Goal: Task Accomplishment & Management: Use online tool/utility

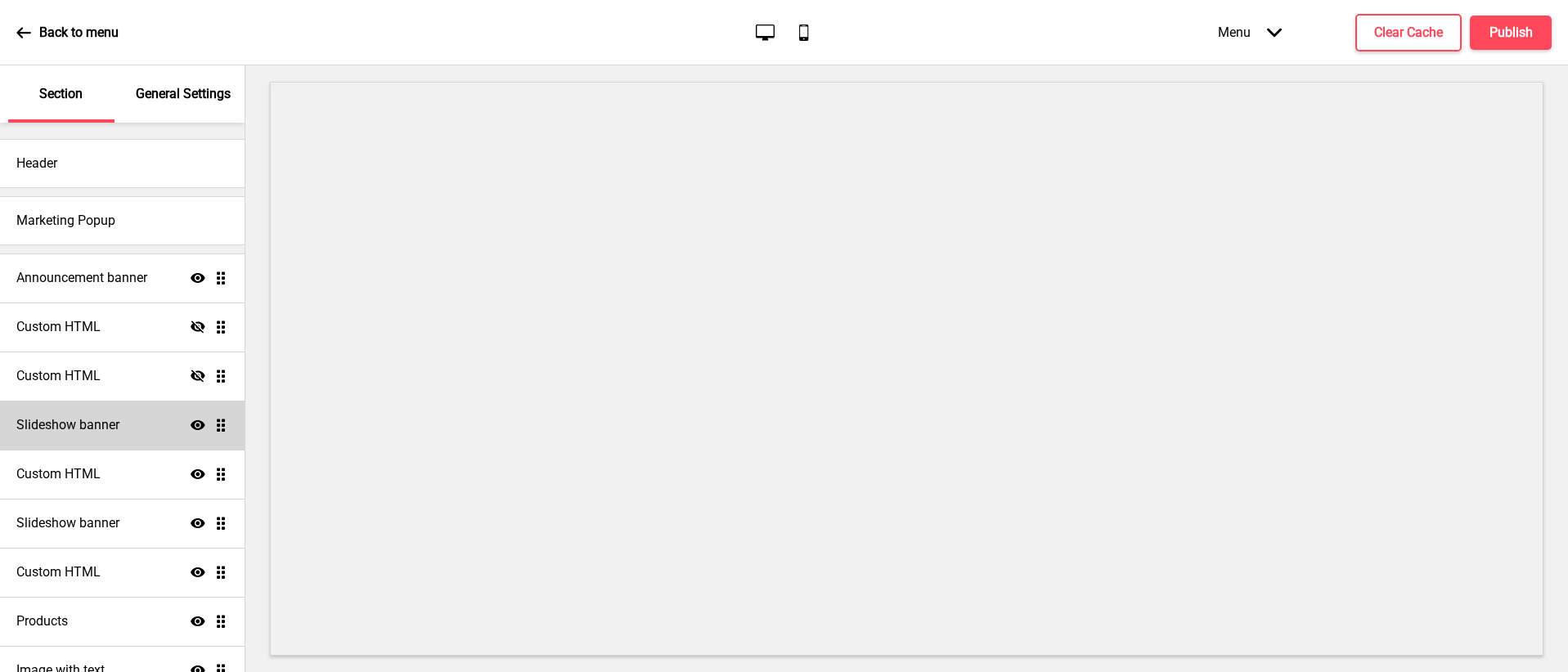
click at [142, 414] on div "Slideshow banner Show Drag" at bounding box center [122, 425] width 244 height 49
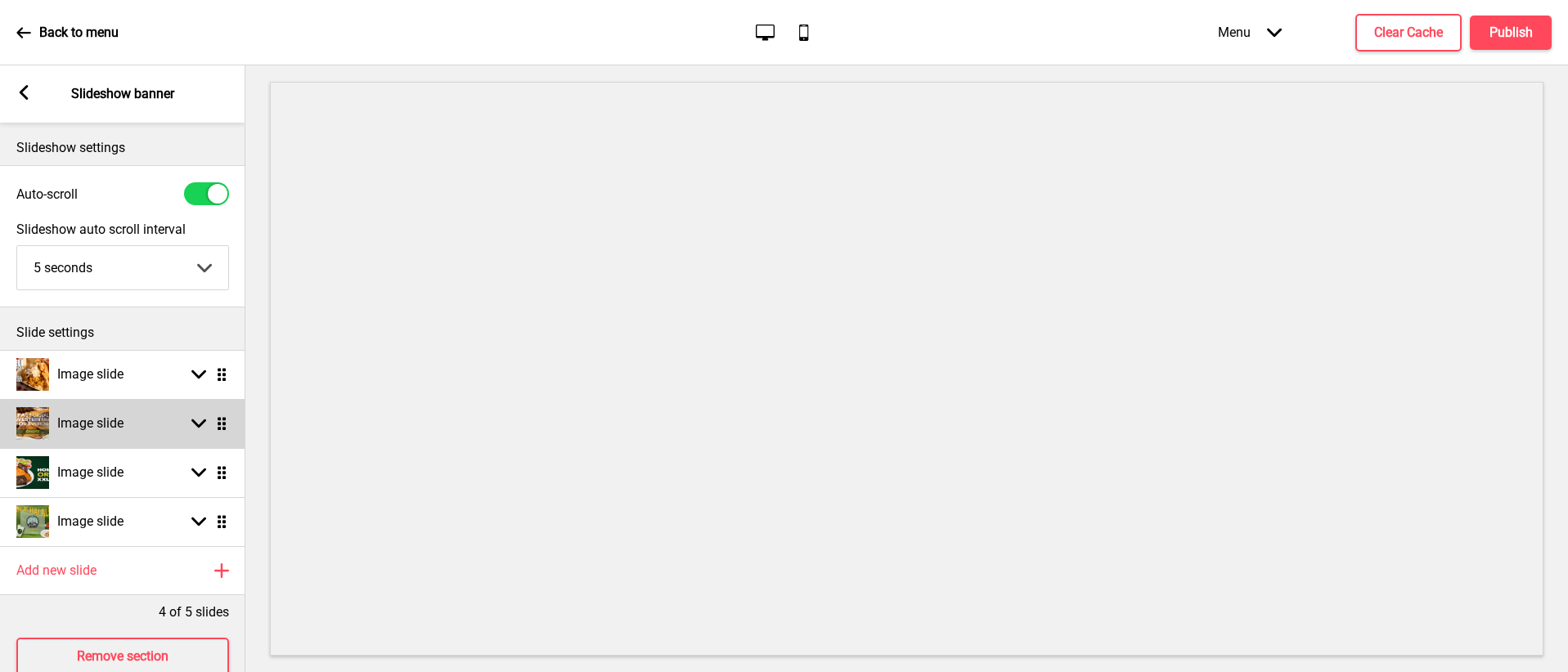
click at [201, 429] on rect at bounding box center [198, 423] width 14 height 14
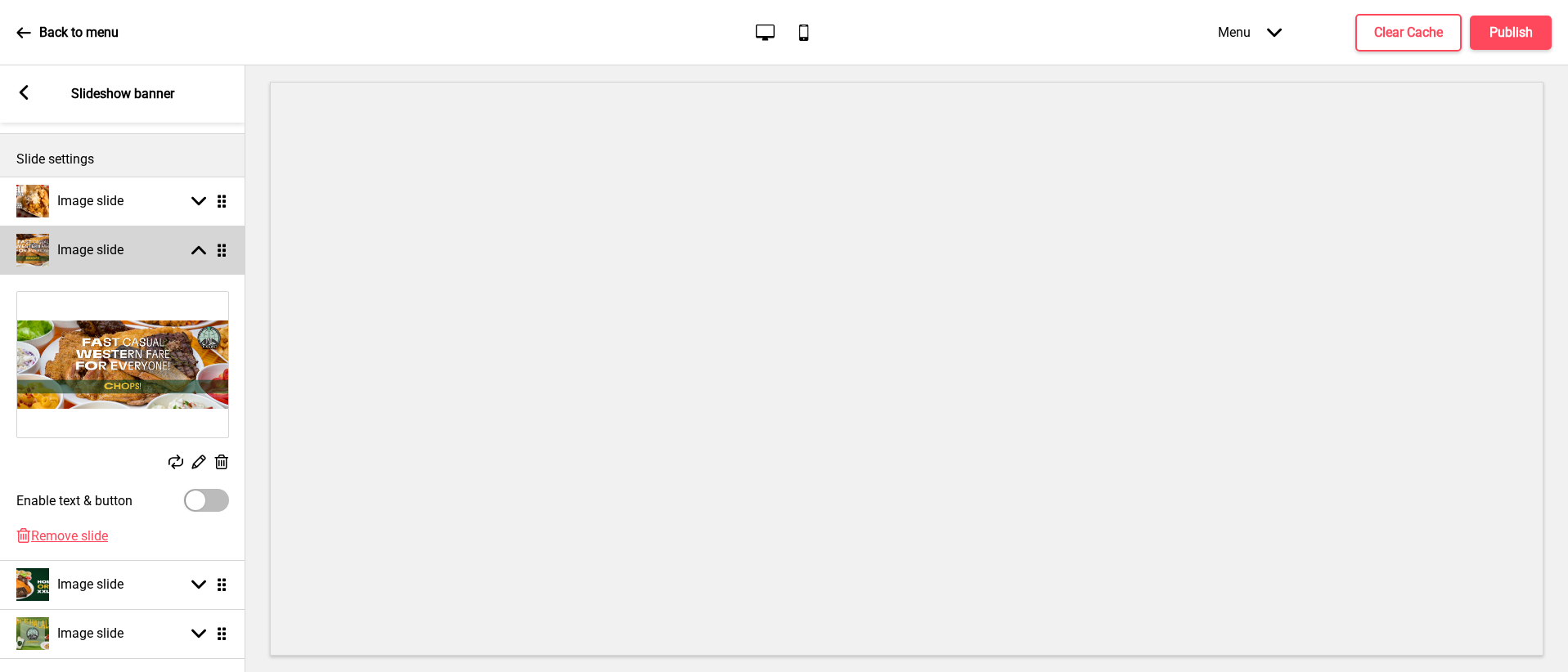
scroll to position [186, 0]
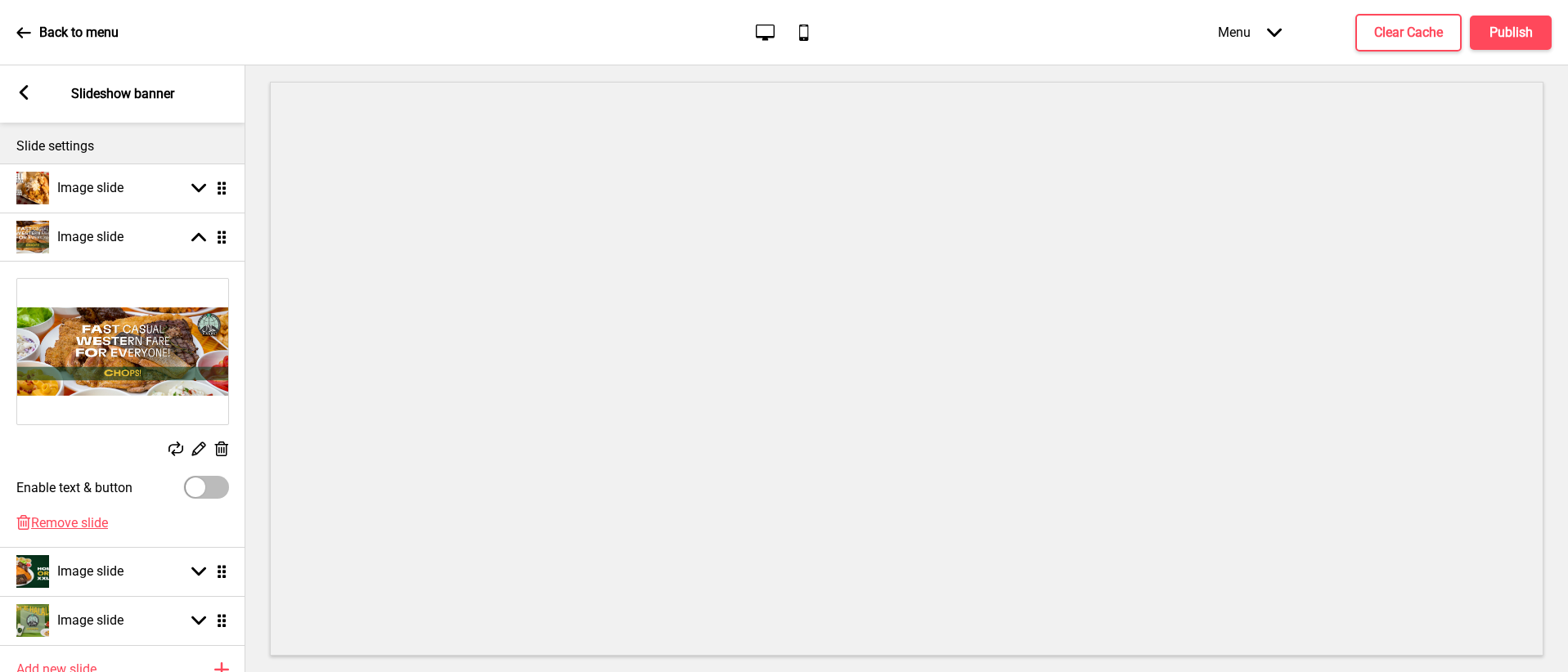
click at [177, 444] on icon at bounding box center [175, 448] width 14 height 14
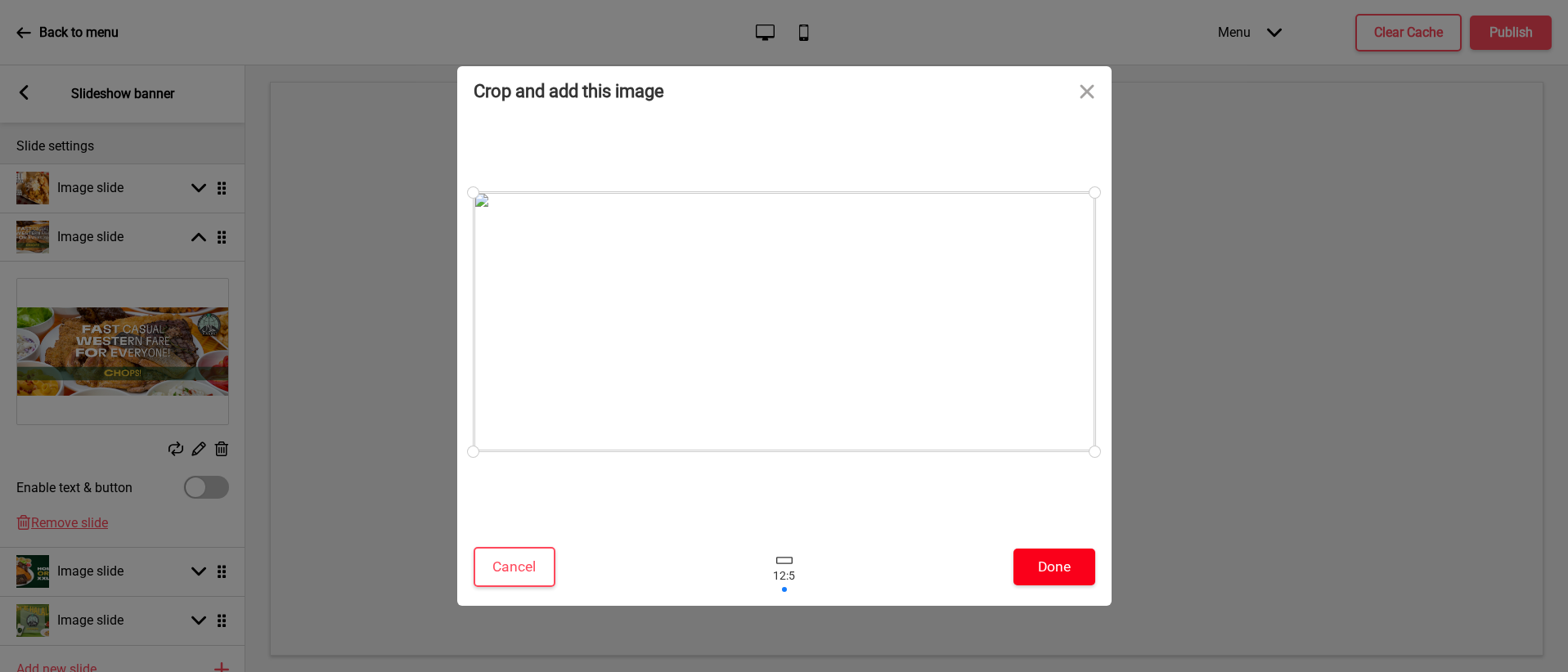
click at [1029, 568] on button "Done" at bounding box center [1053, 567] width 82 height 37
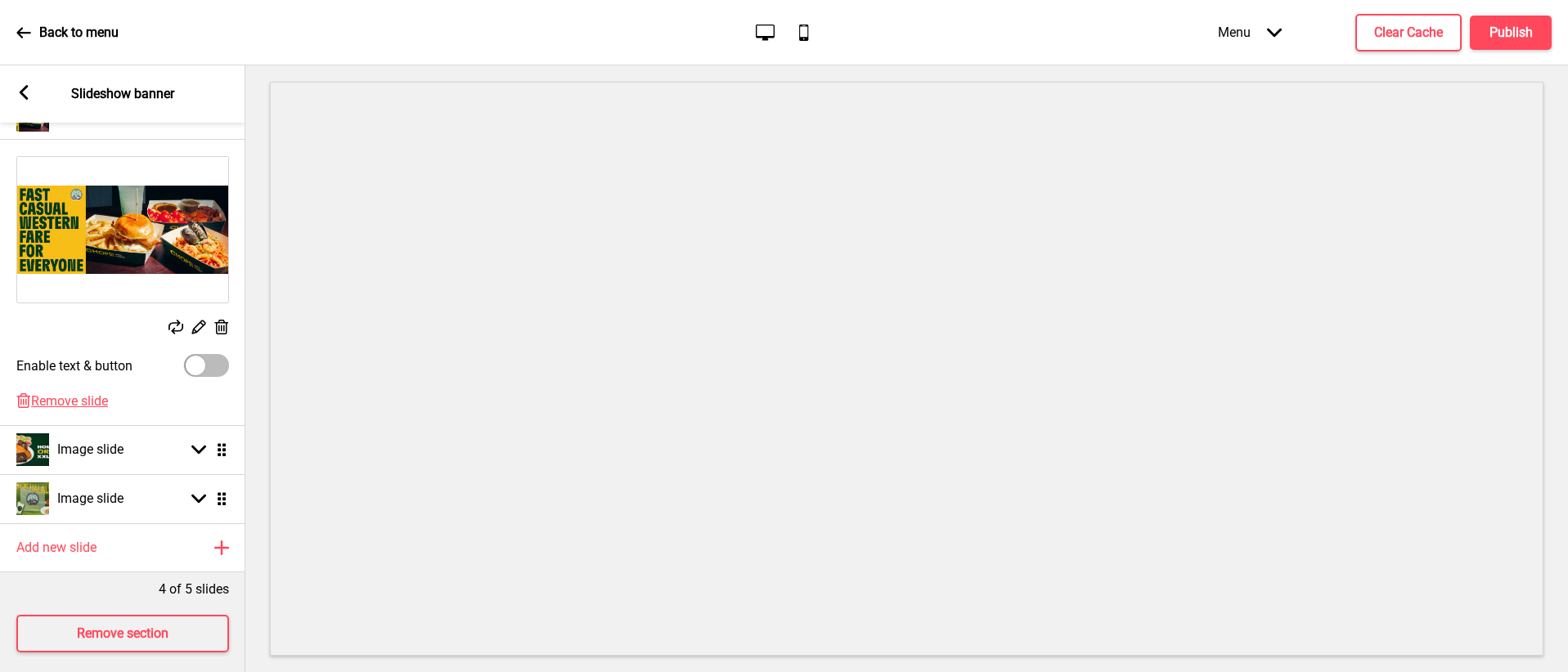
scroll to position [321, 0]
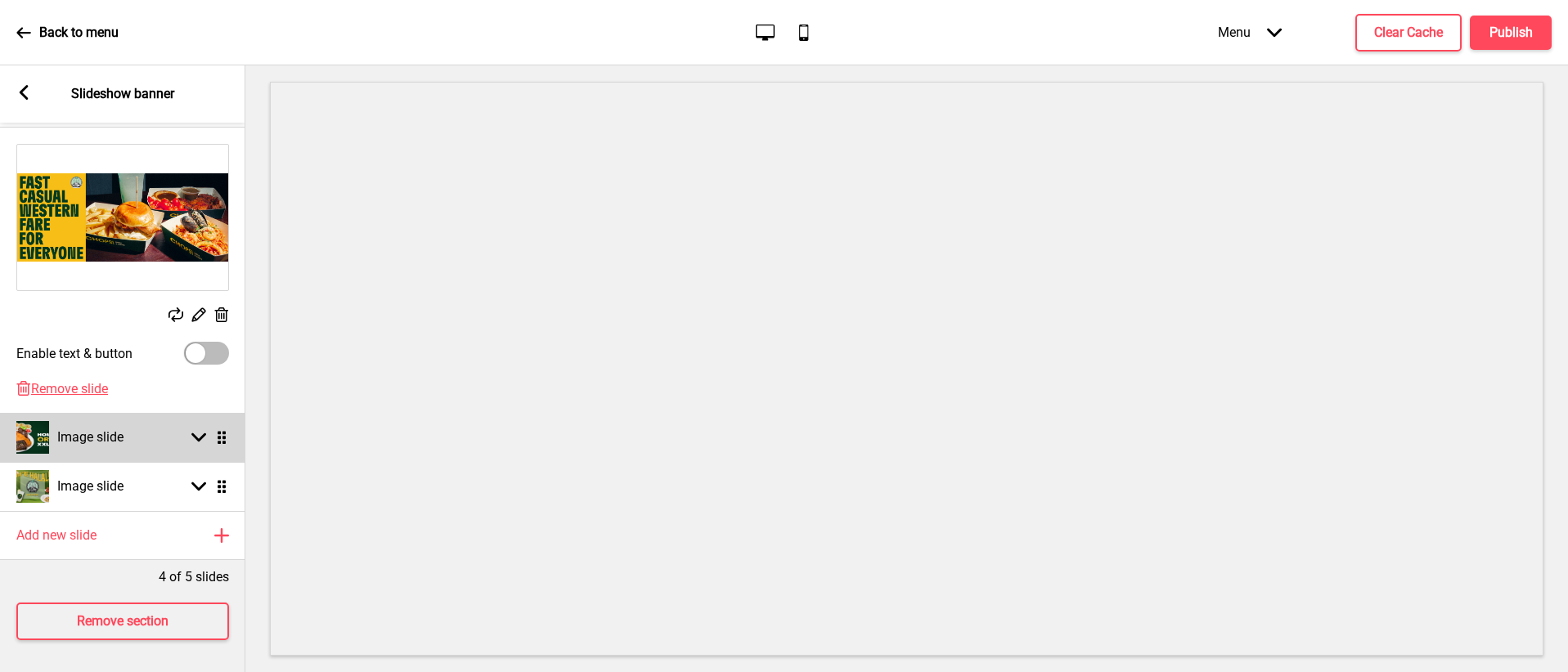
click at [206, 438] on rect at bounding box center [198, 437] width 14 height 14
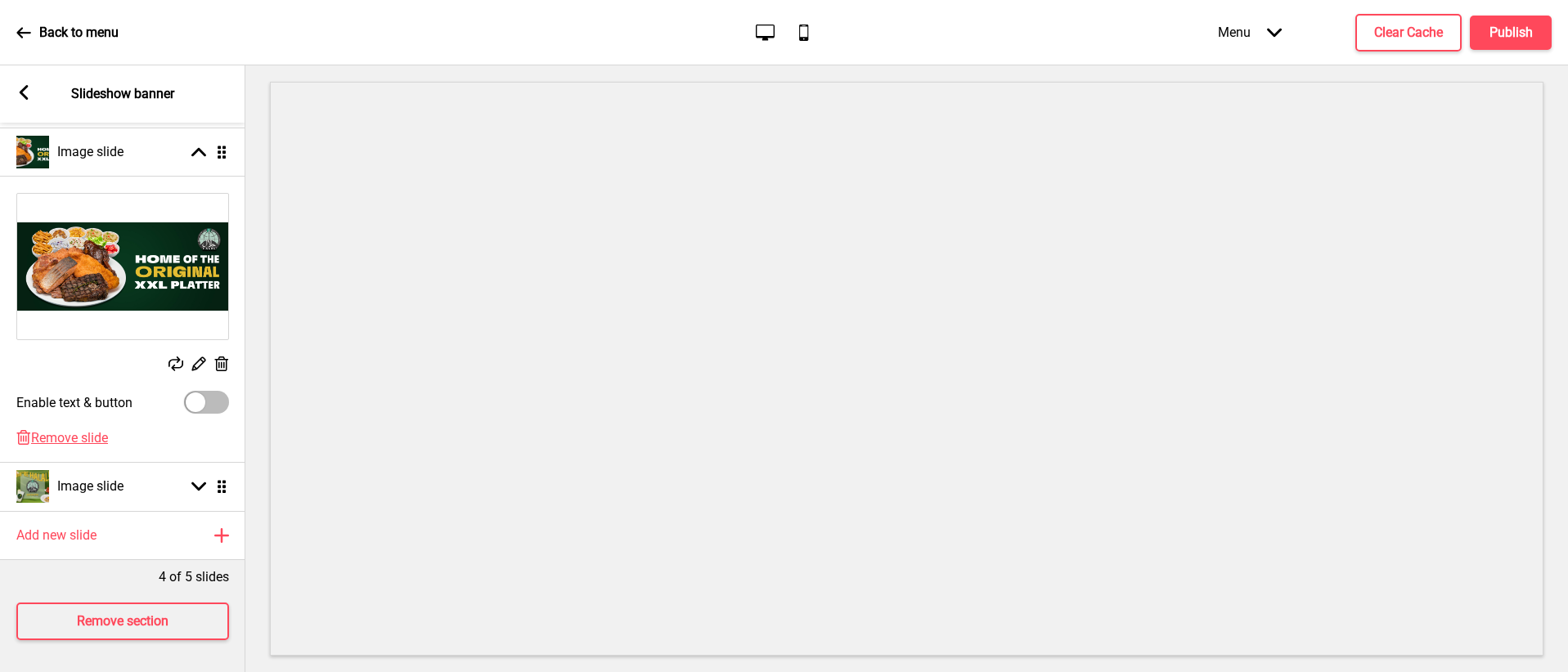
click at [177, 361] on icon at bounding box center [175, 363] width 14 height 14
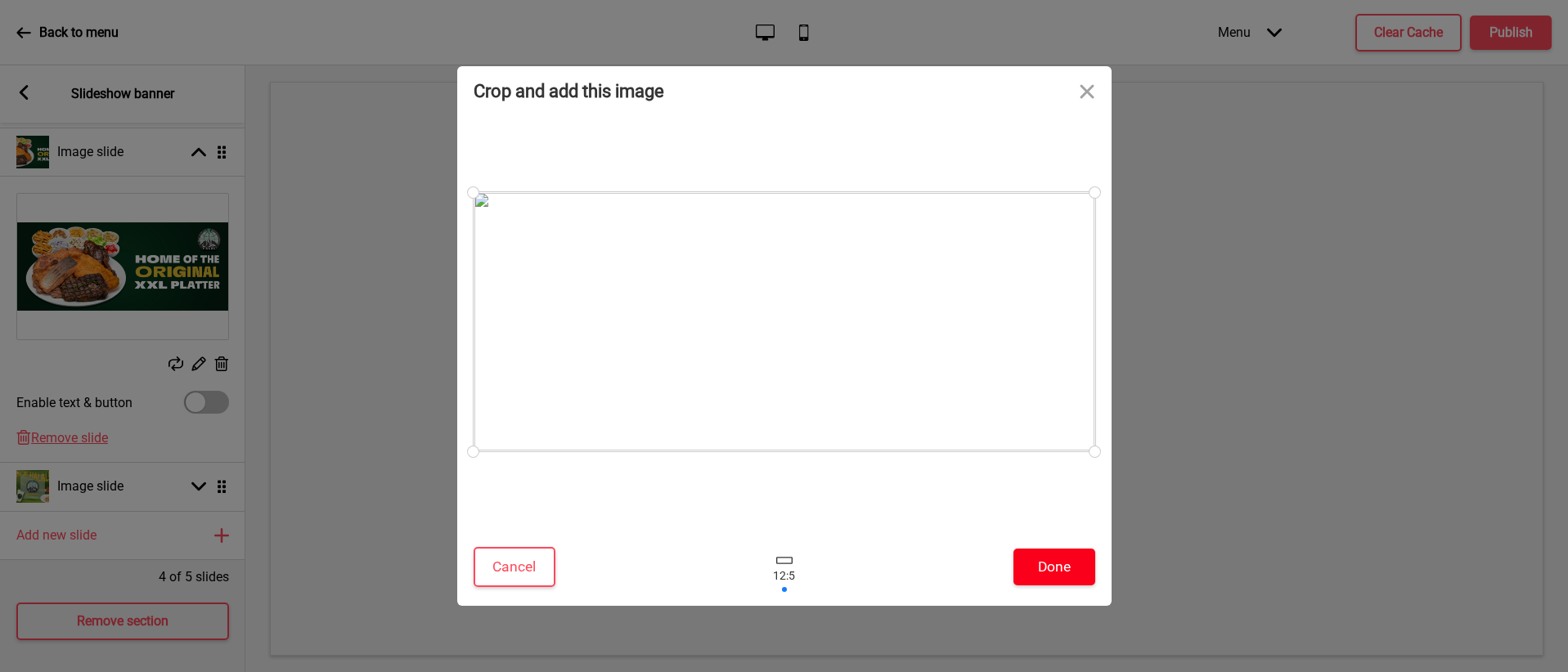
click at [1053, 574] on button "Done" at bounding box center [1053, 567] width 82 height 37
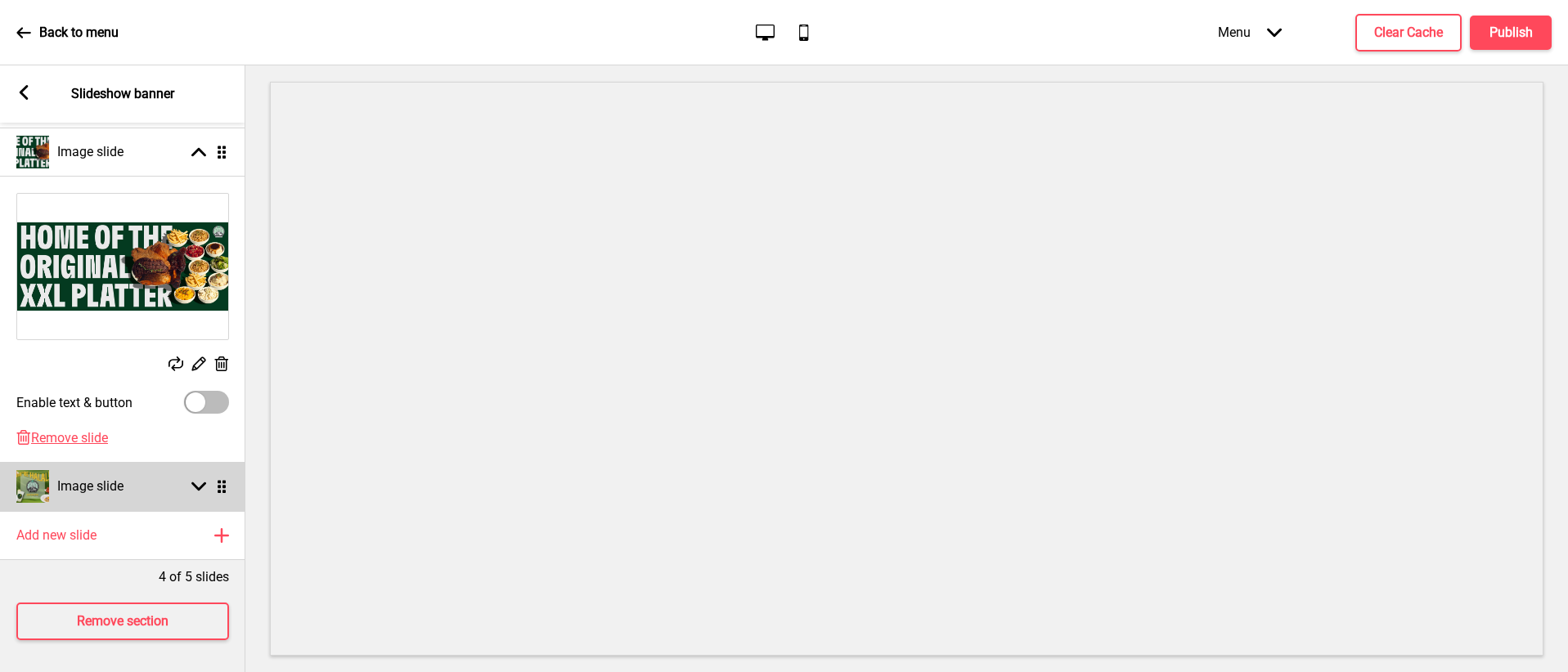
click at [162, 502] on div "Image slide Arrow down Drag" at bounding box center [123, 487] width 245 height 49
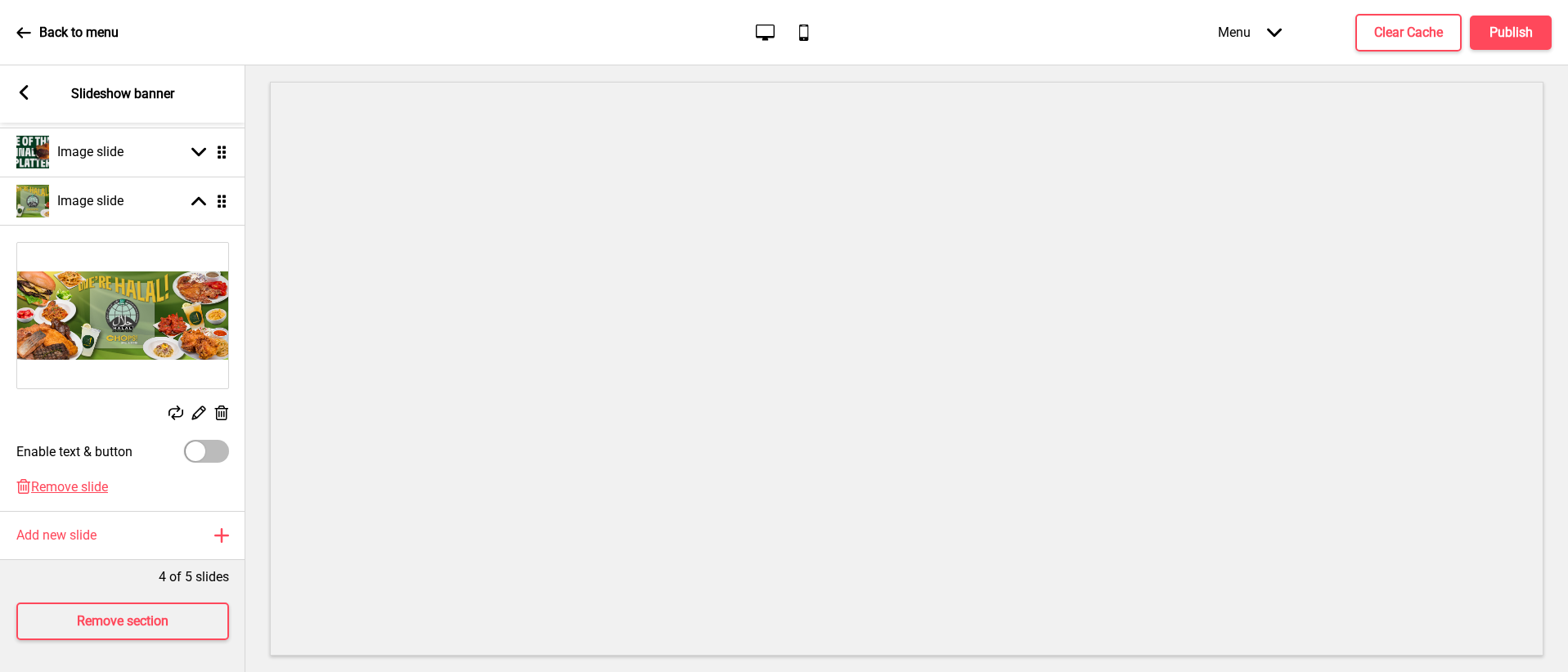
click at [181, 418] on rect at bounding box center [175, 412] width 14 height 14
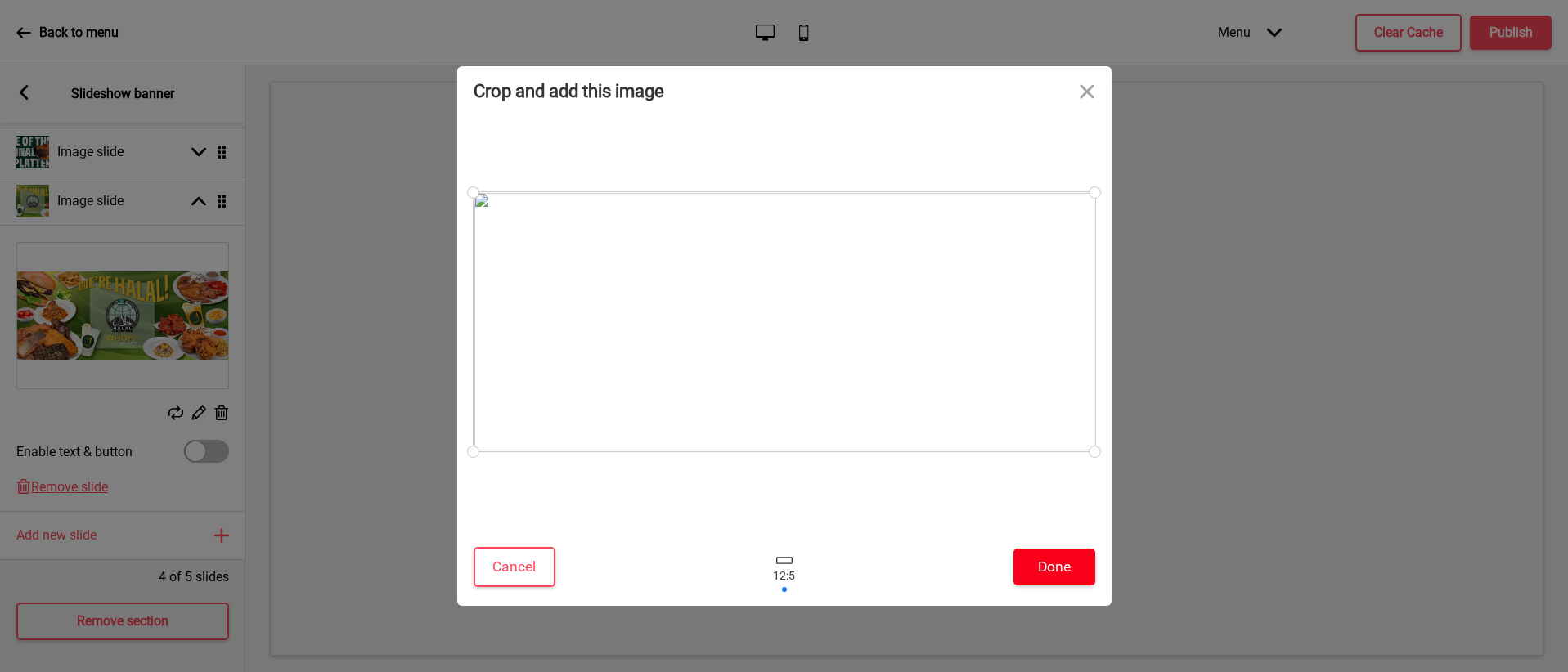
click at [1032, 555] on button "Done" at bounding box center [1053, 567] width 82 height 37
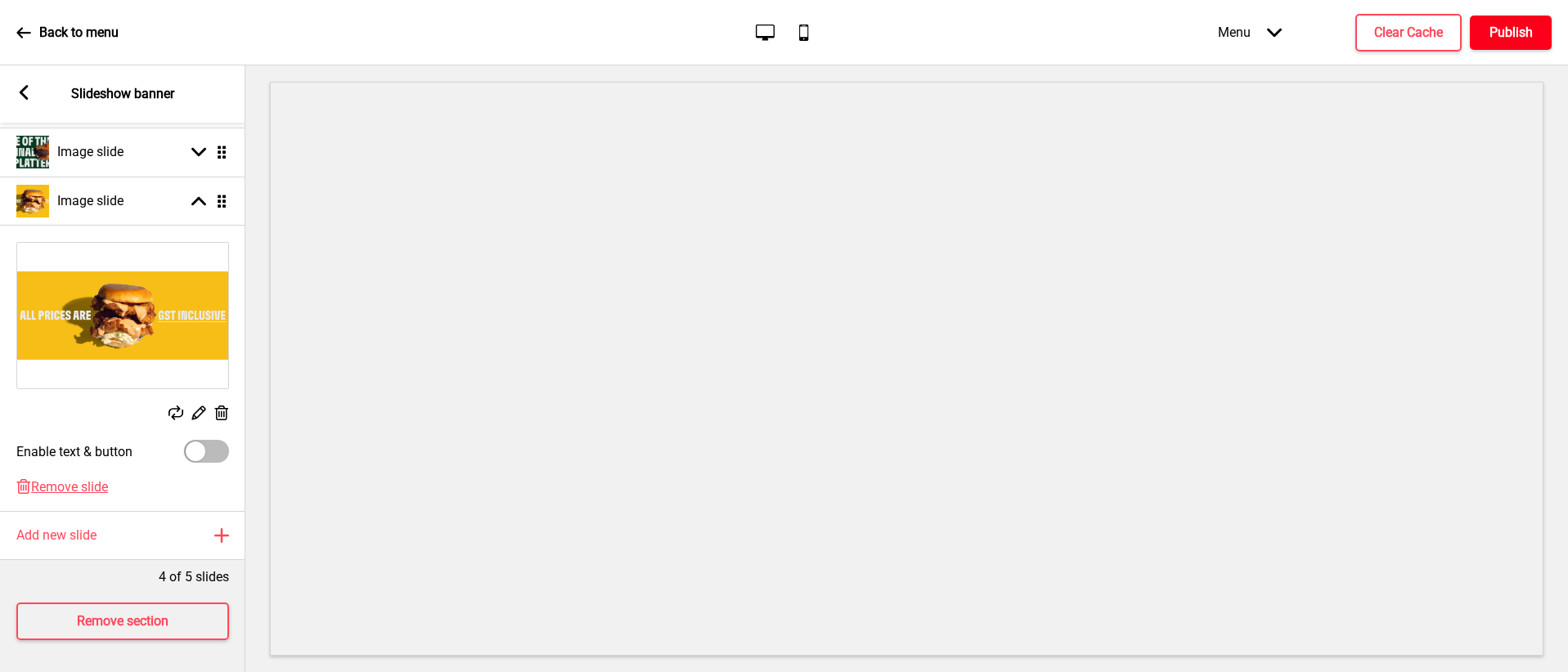
click at [1490, 29] on h4 "Publish" at bounding box center [1510, 33] width 43 height 18
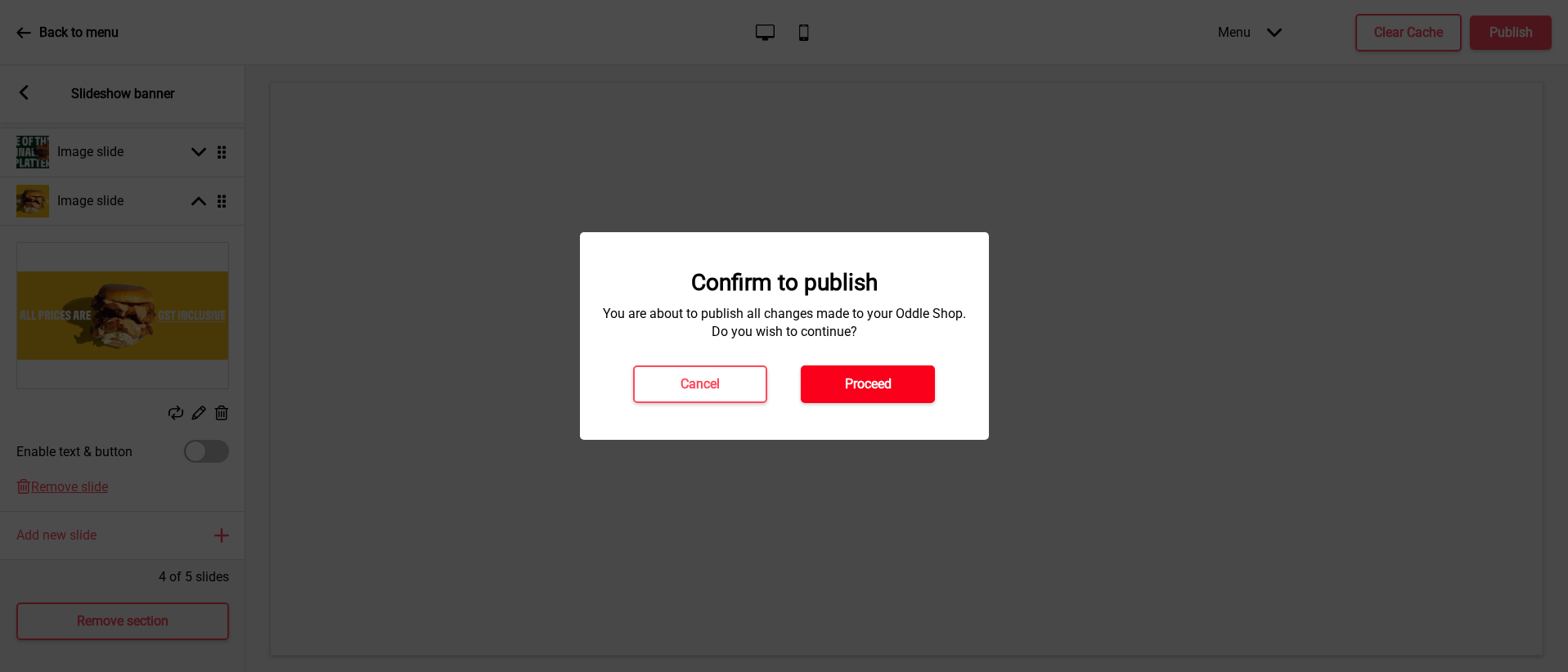
click at [915, 376] on button "Proceed" at bounding box center [867, 384] width 134 height 38
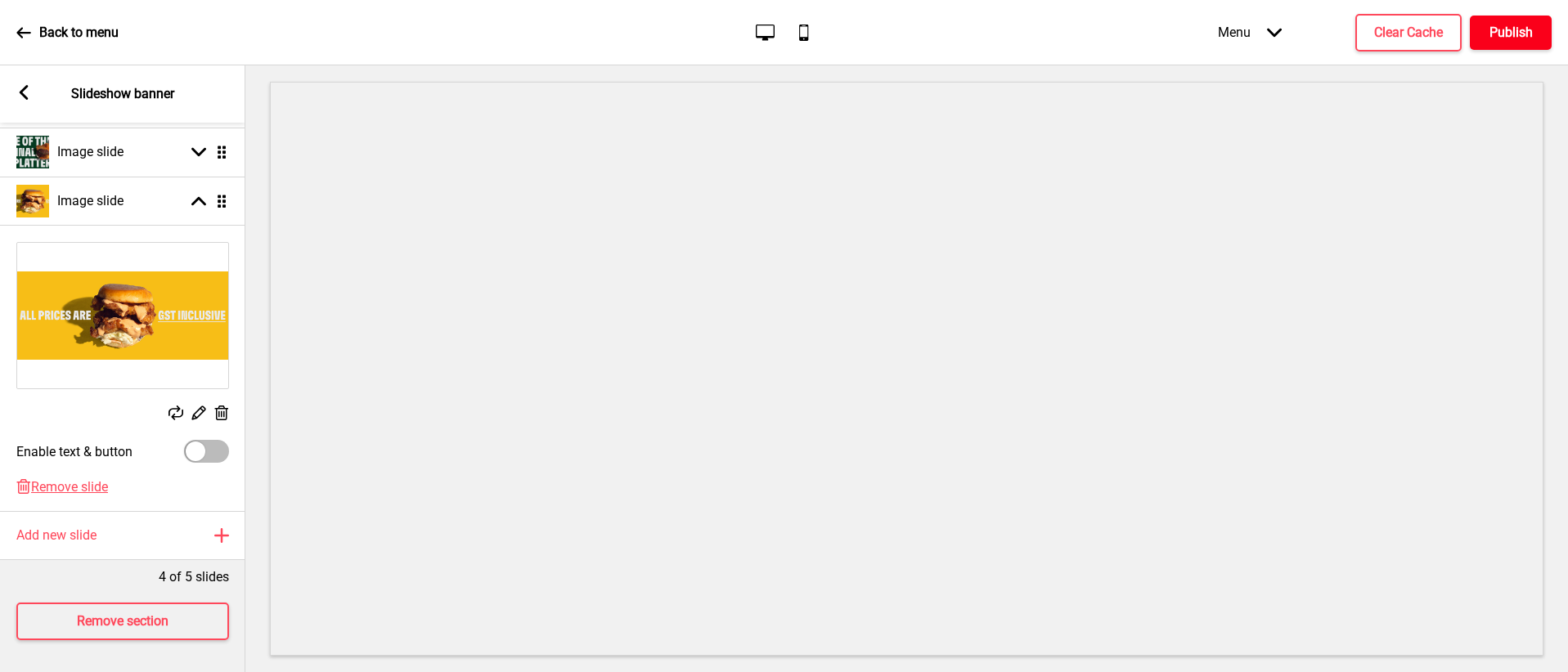
click at [1495, 35] on h4 "Publish" at bounding box center [1510, 33] width 43 height 18
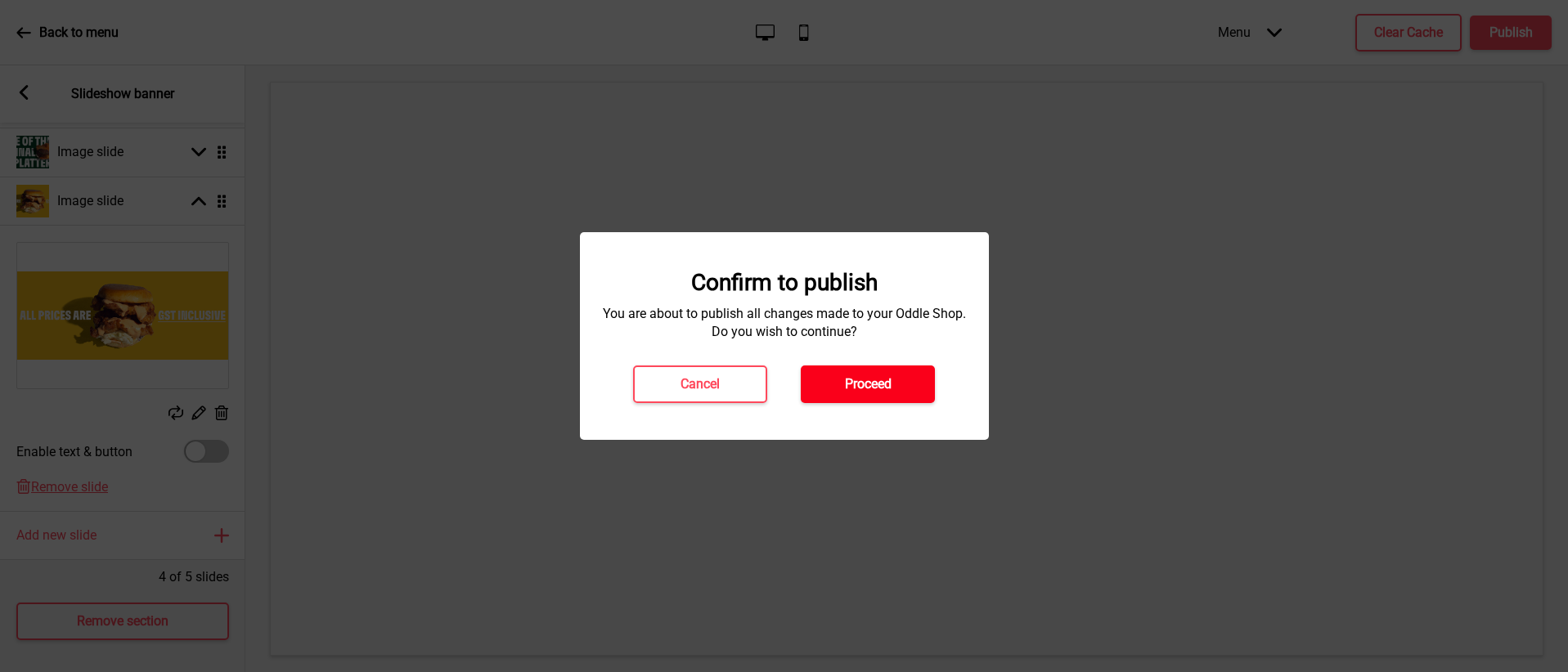
click at [903, 376] on button "Proceed" at bounding box center [867, 384] width 134 height 38
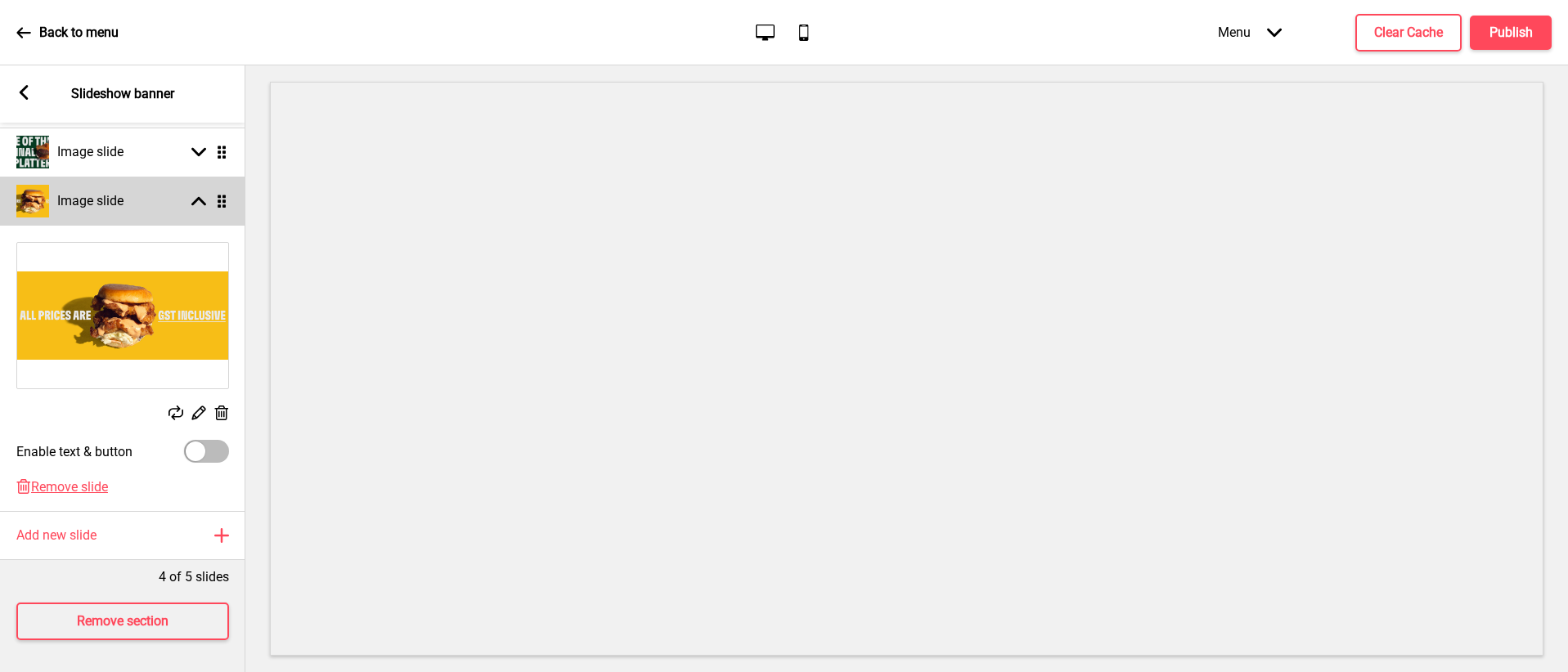
click at [203, 204] on icon at bounding box center [198, 201] width 14 height 9
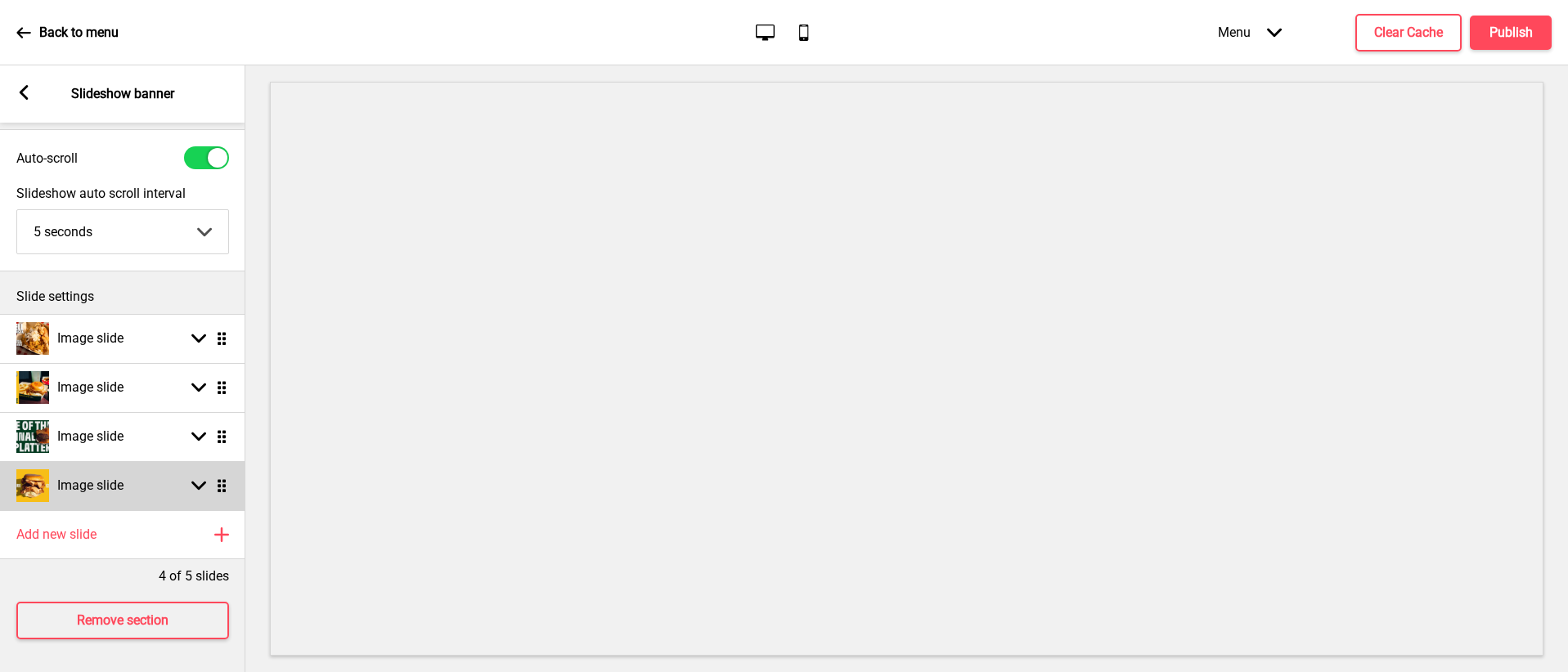
scroll to position [36, 0]
click at [20, 98] on rect at bounding box center [23, 92] width 14 height 14
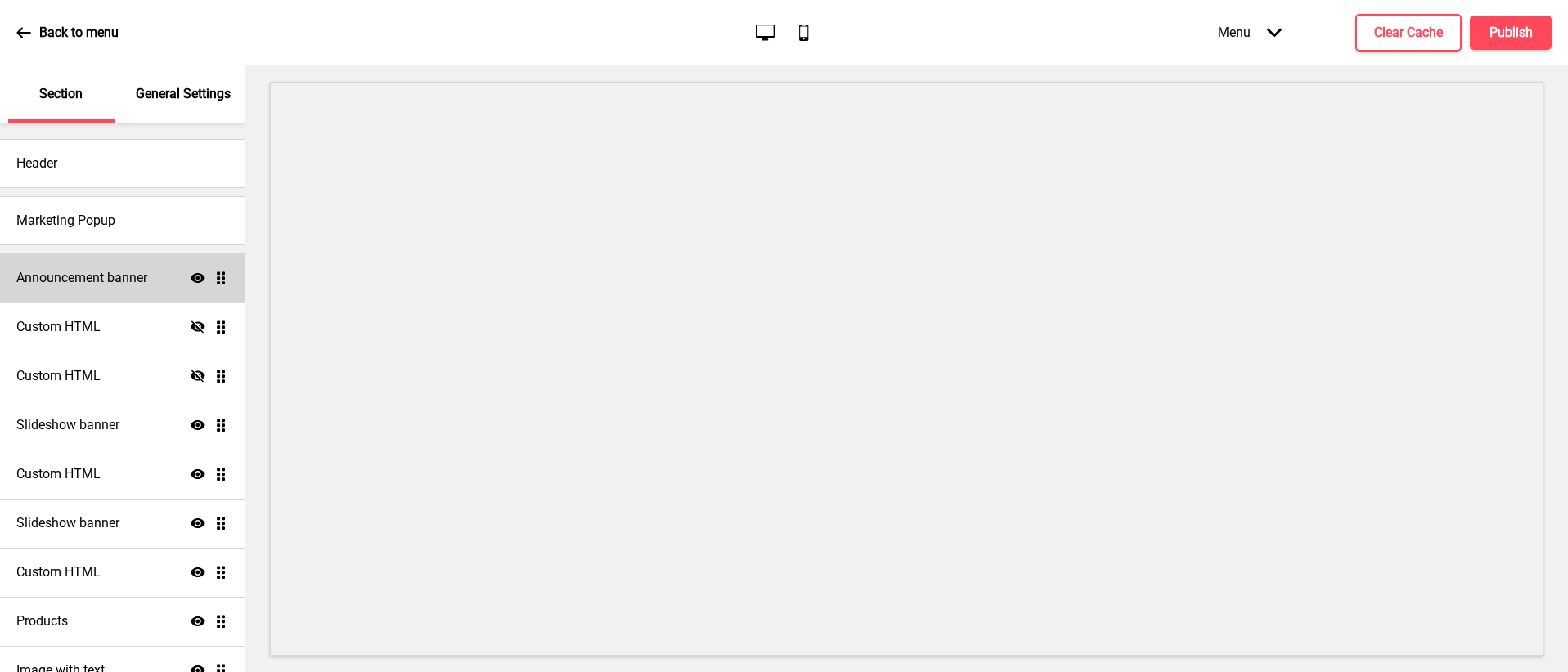
click at [168, 283] on div "Announcement banner Show Drag" at bounding box center [122, 278] width 244 height 49
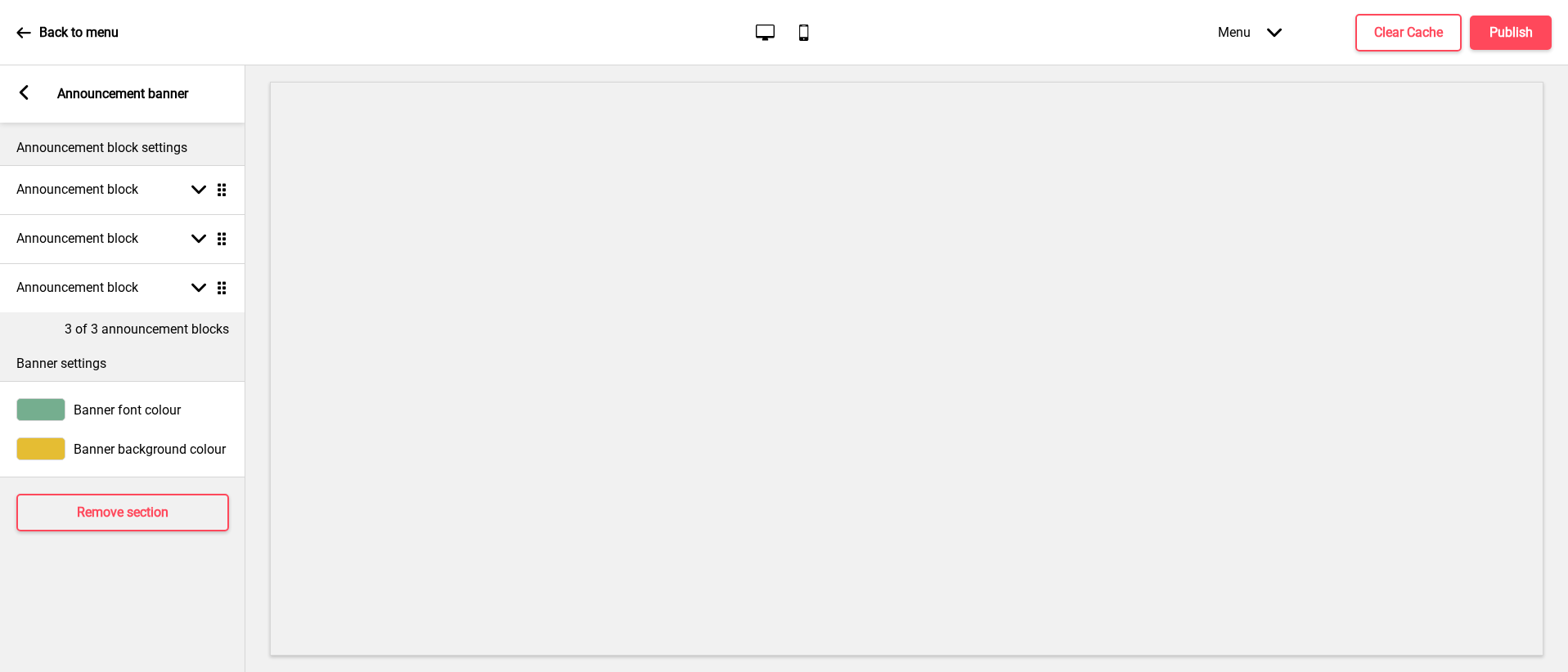
click at [52, 415] on div at bounding box center [41, 410] width 49 height 23
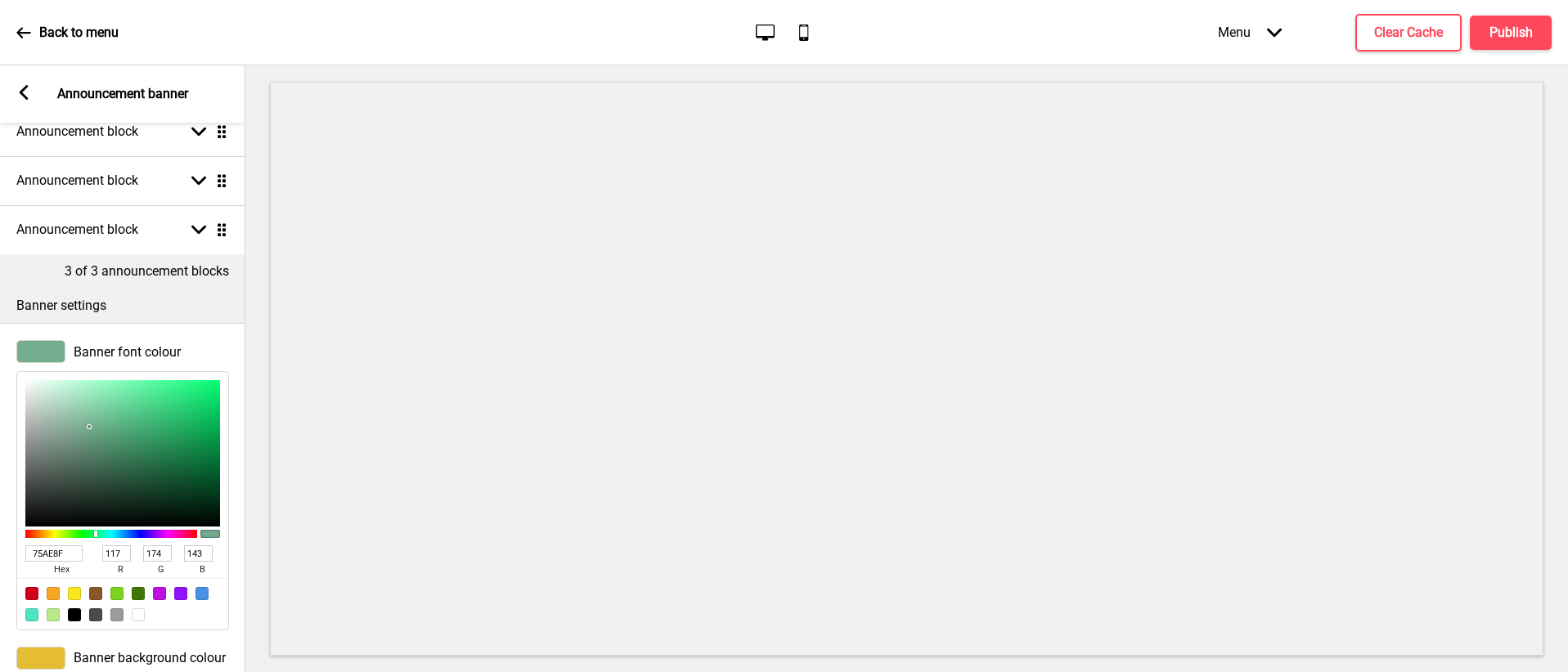
scroll to position [87, 0]
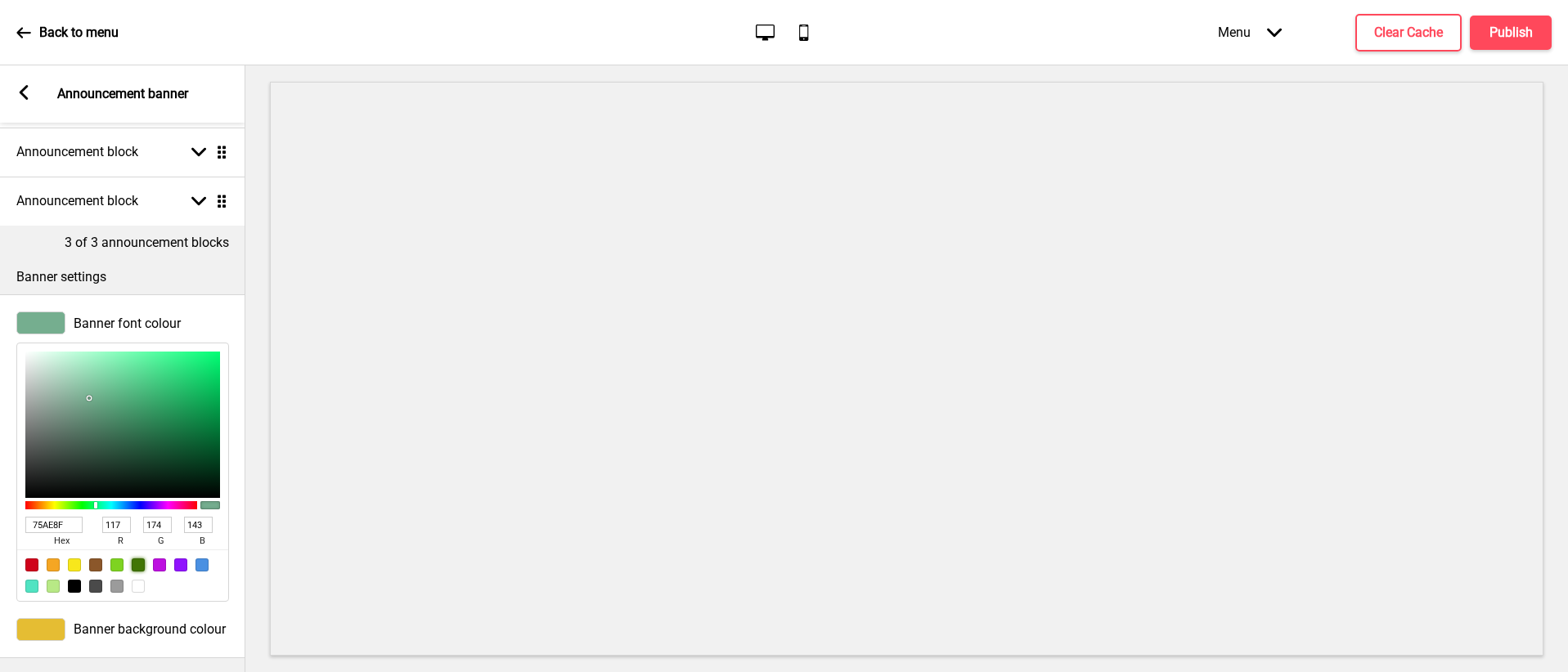
click at [133, 561] on div at bounding box center [138, 566] width 14 height 14
type input "417505"
type input "65"
type input "117"
type input "5"
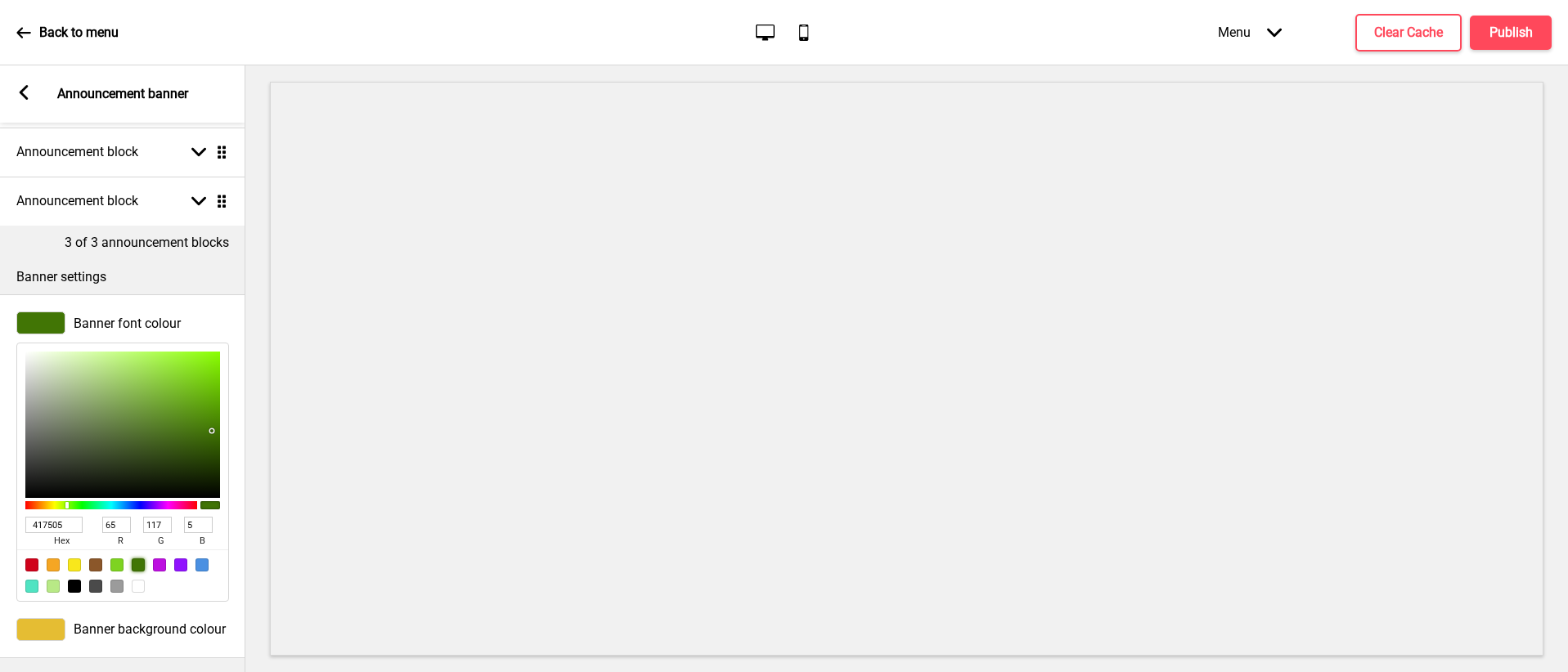
type input "2D4F06"
type input "45"
type input "79"
type input "6"
click at [205, 452] on div at bounding box center [123, 425] width 195 height 147
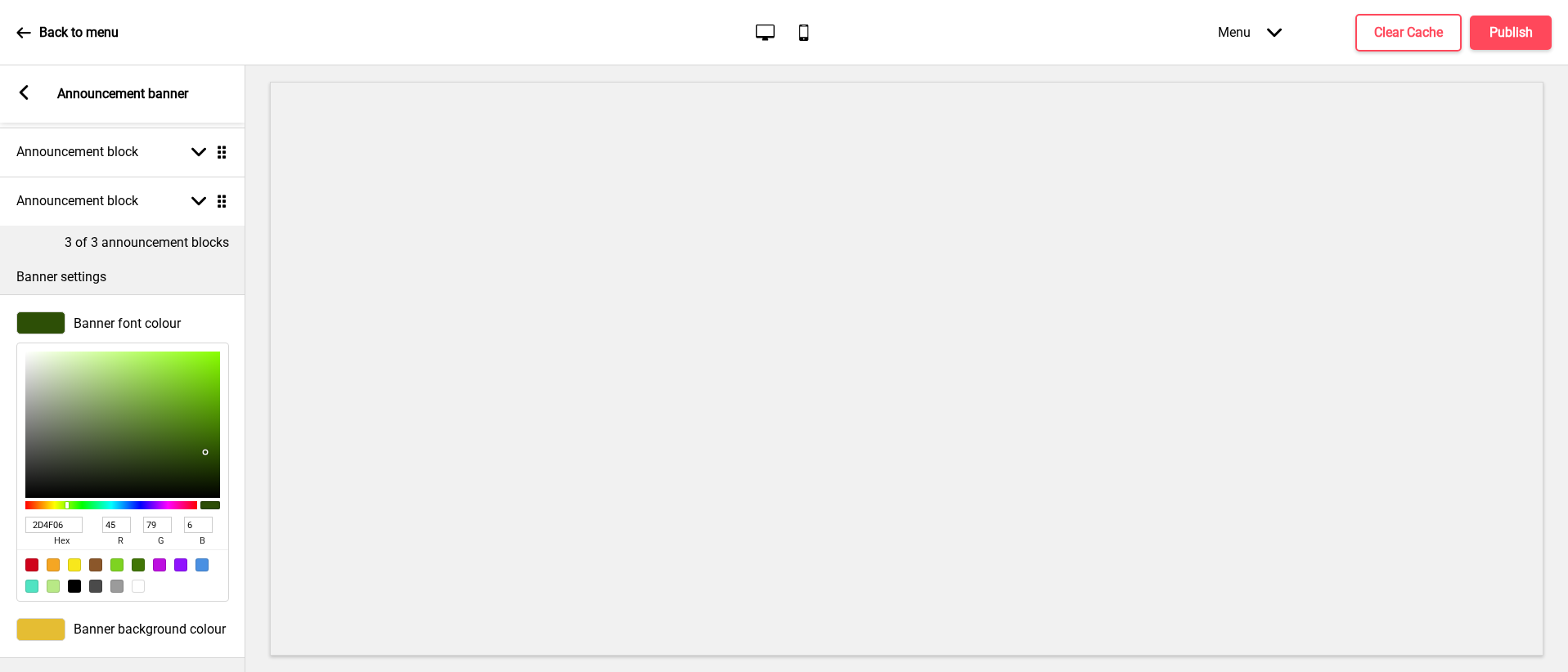
type input "2D4F05"
type input "5"
type input "2D4F04"
type input "4"
type input "2D4F03"
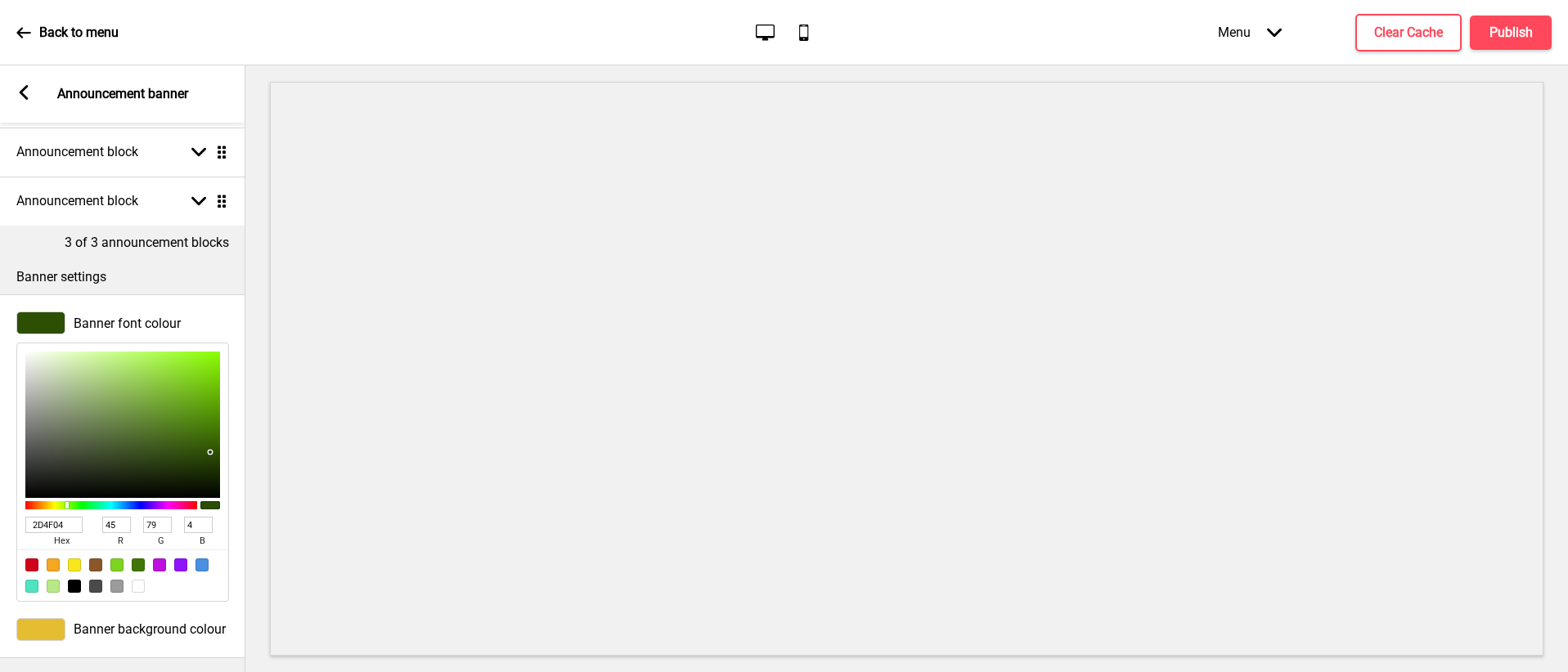
type input "3"
type input "2C4E02"
type input "44"
type input "78"
type input "2"
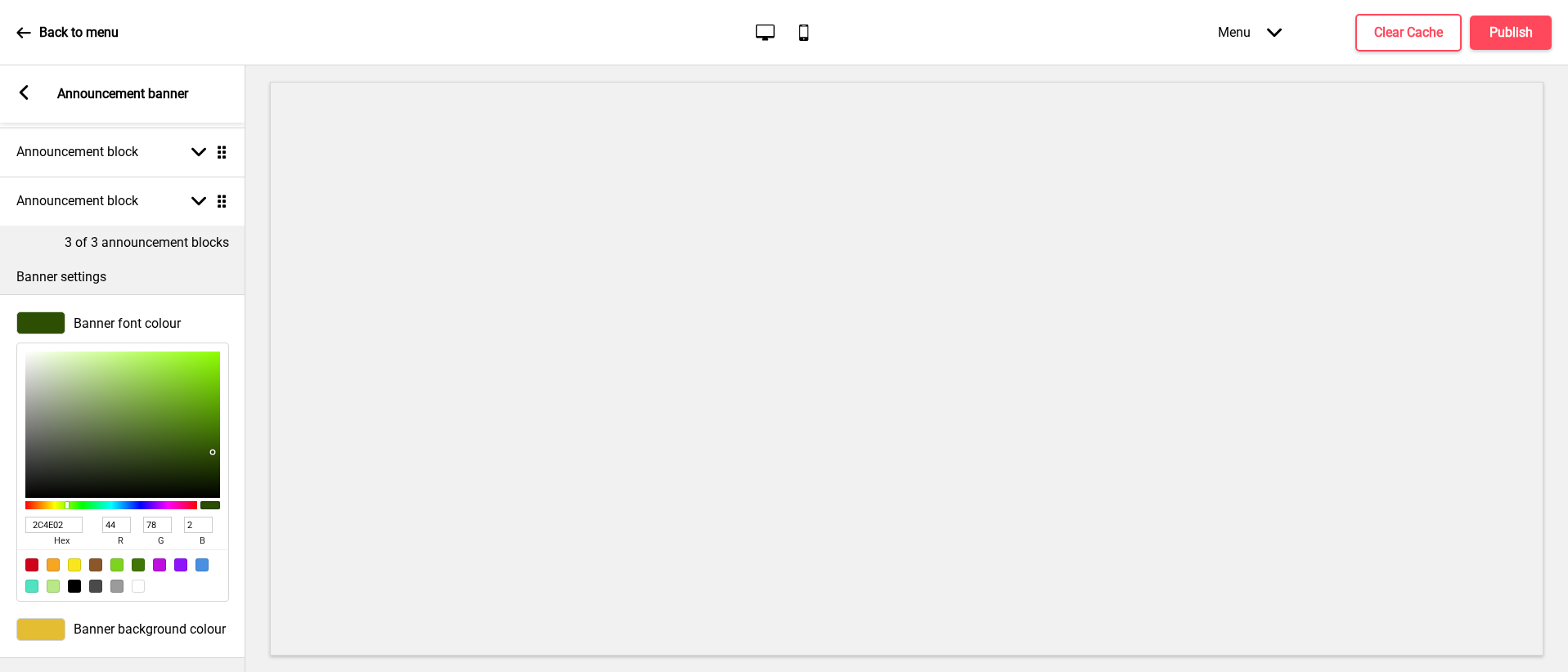
type input "2B4E00"
type input "43"
type input "0"
type input "2A4C00"
type input "42"
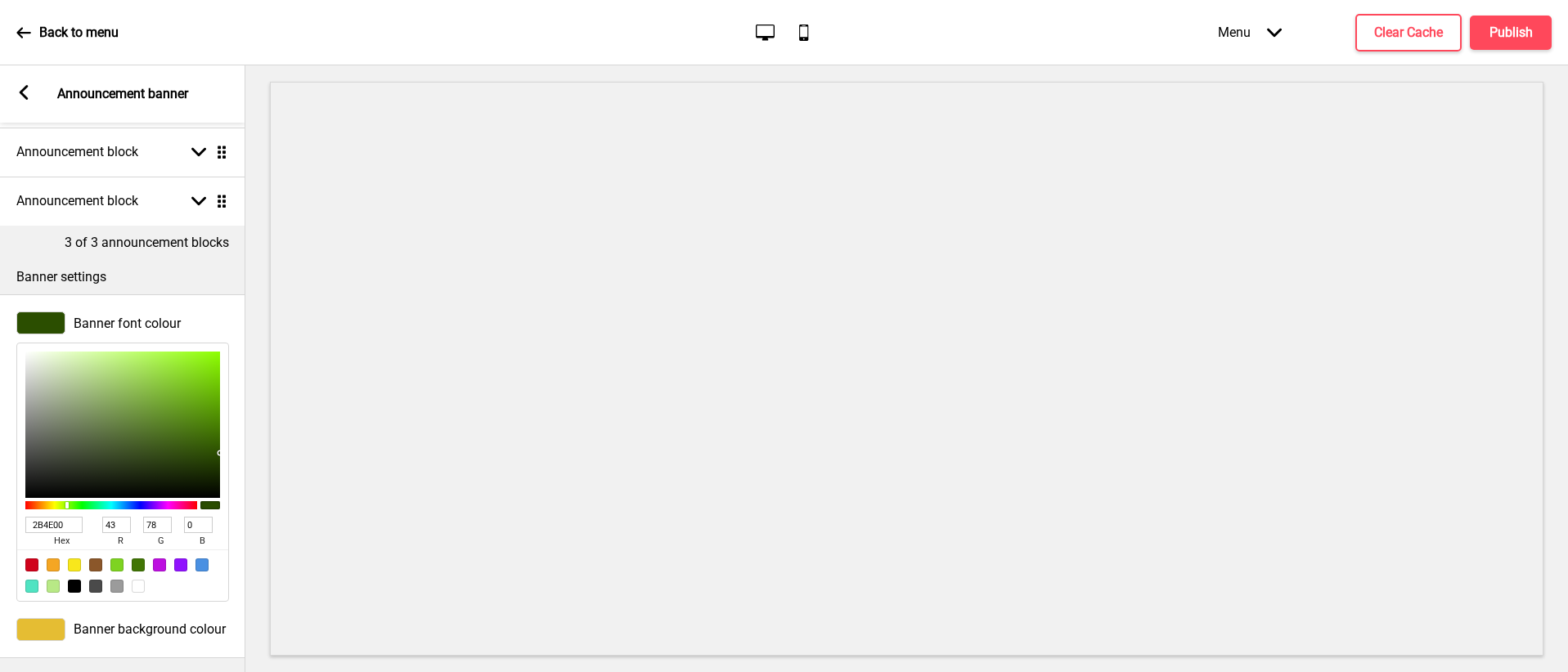
type input "76"
type input "294B00"
type input "41"
type input "75"
type input "284A00"
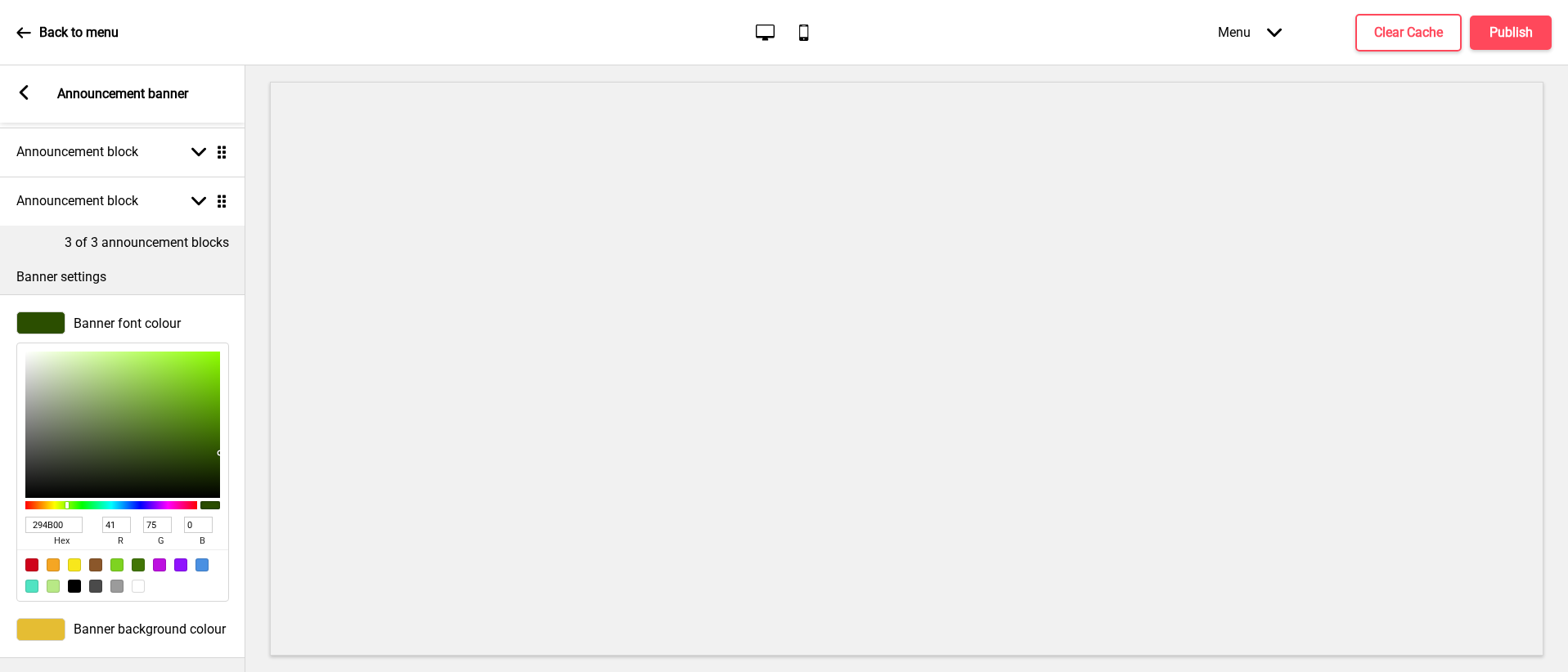
type input "40"
type input "74"
type input "264701"
type input "38"
type input "71"
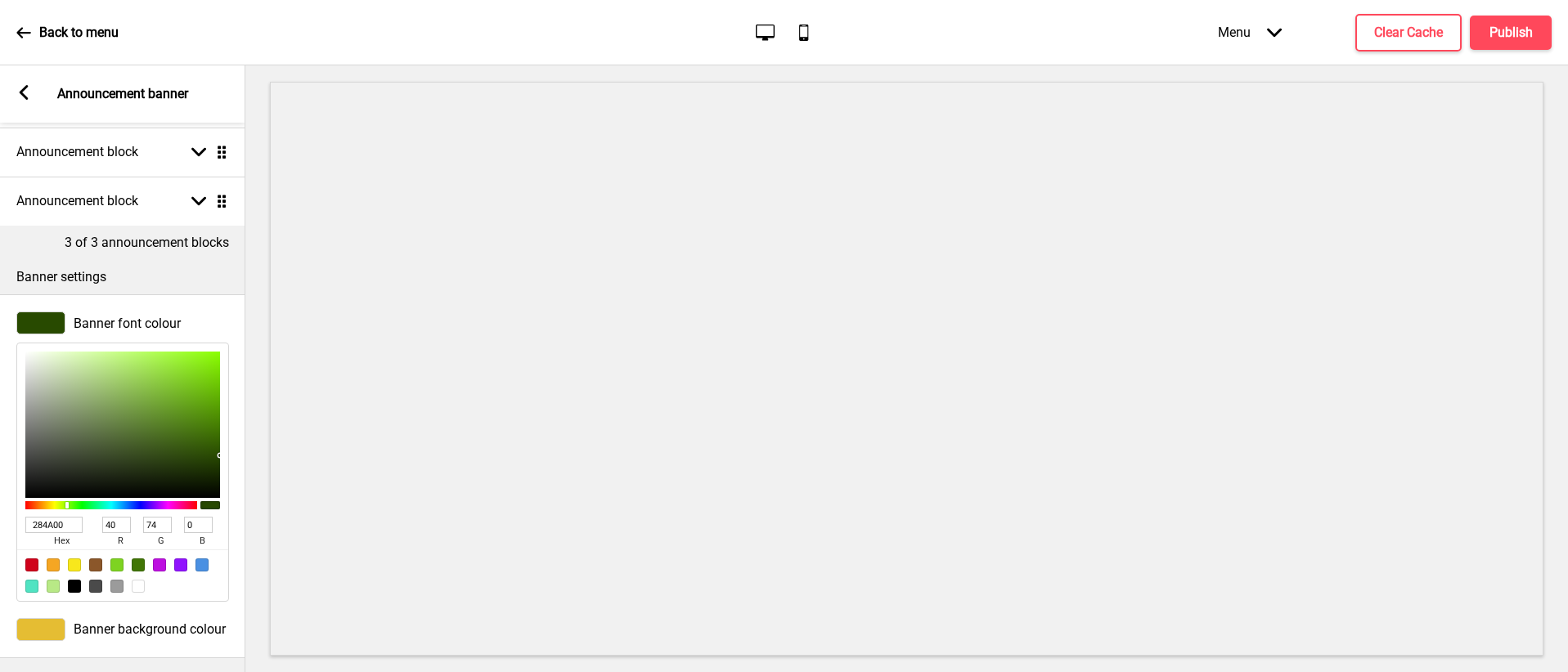
type input "1"
type input "254501"
type input "37"
type input "69"
type input "244401"
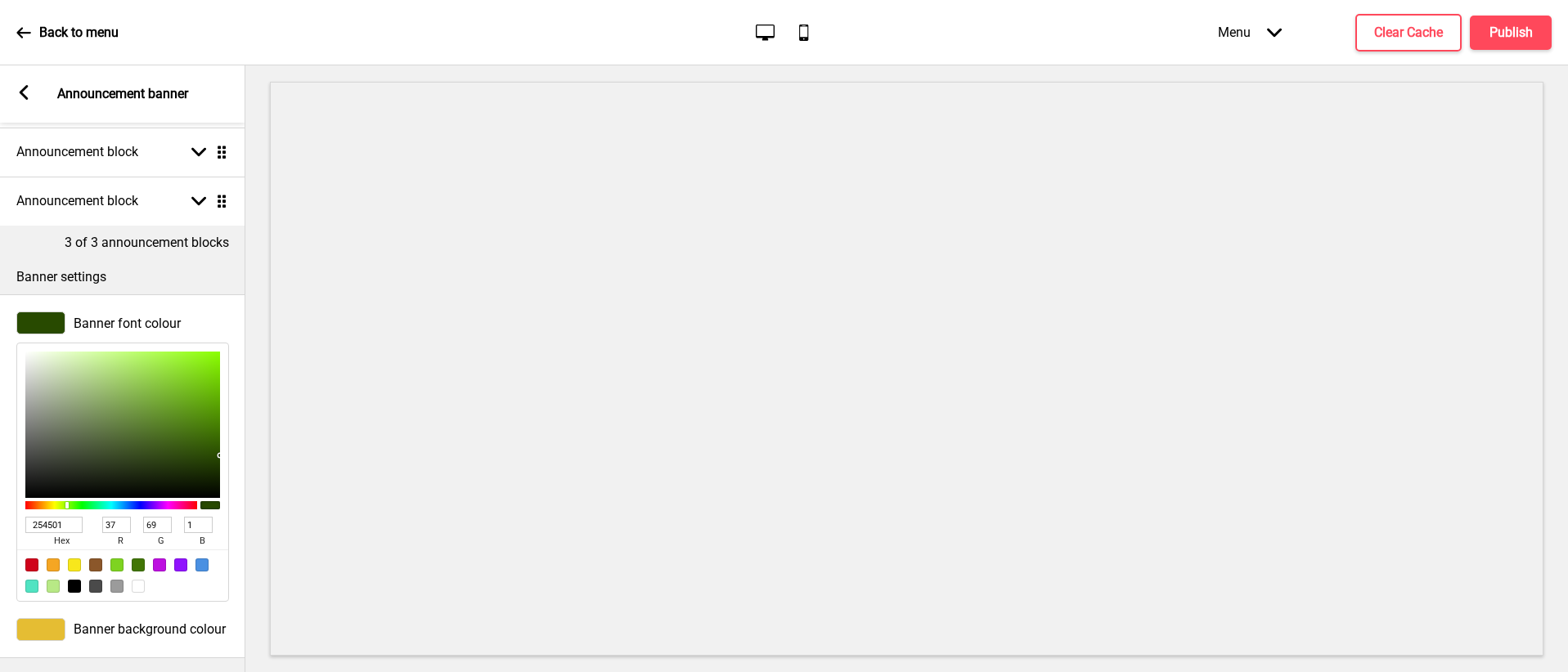
type input "36"
type input "68"
type input "234201"
type input "35"
type input "66"
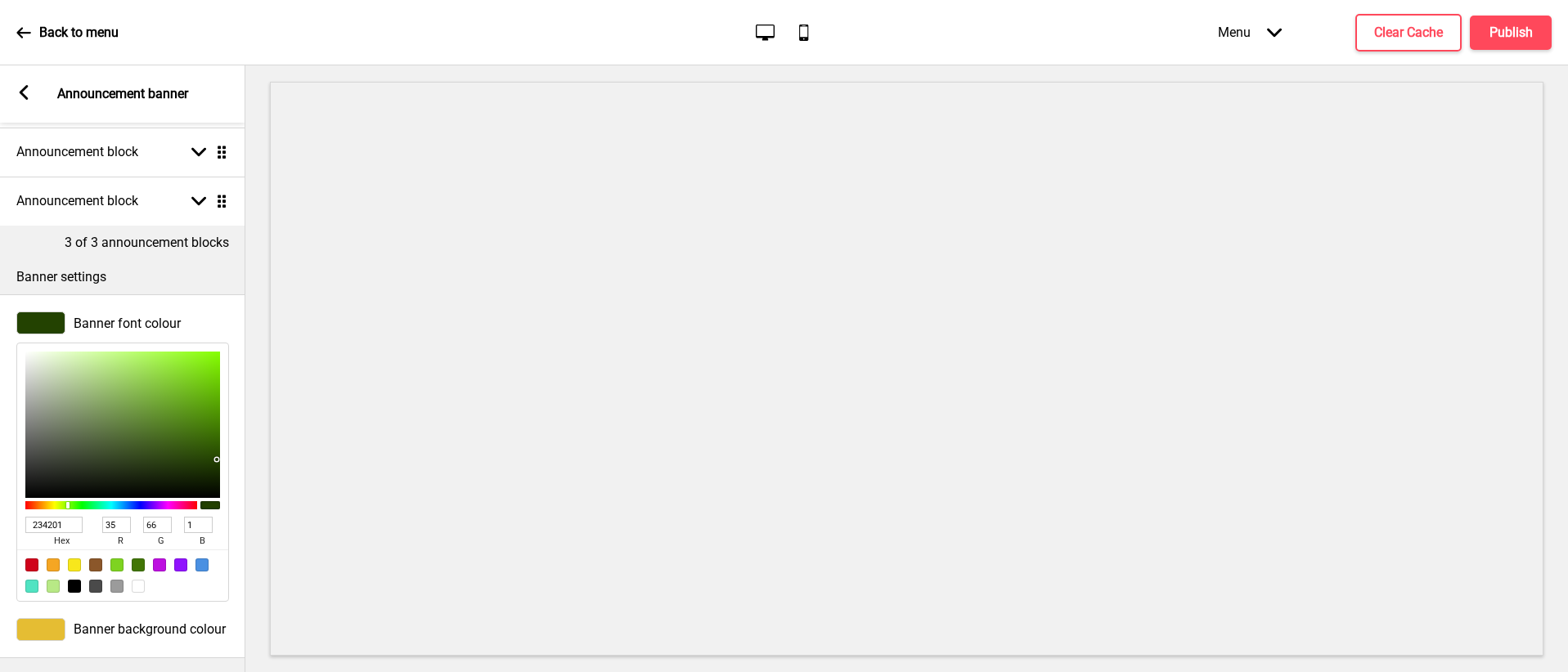
drag, startPoint x: 206, startPoint y: 452, endPoint x: 218, endPoint y: 460, distance: 14.4
click at [218, 460] on div at bounding box center [216, 459] width 3 height 3
click at [1484, 41] on button "Publish" at bounding box center [1510, 33] width 82 height 35
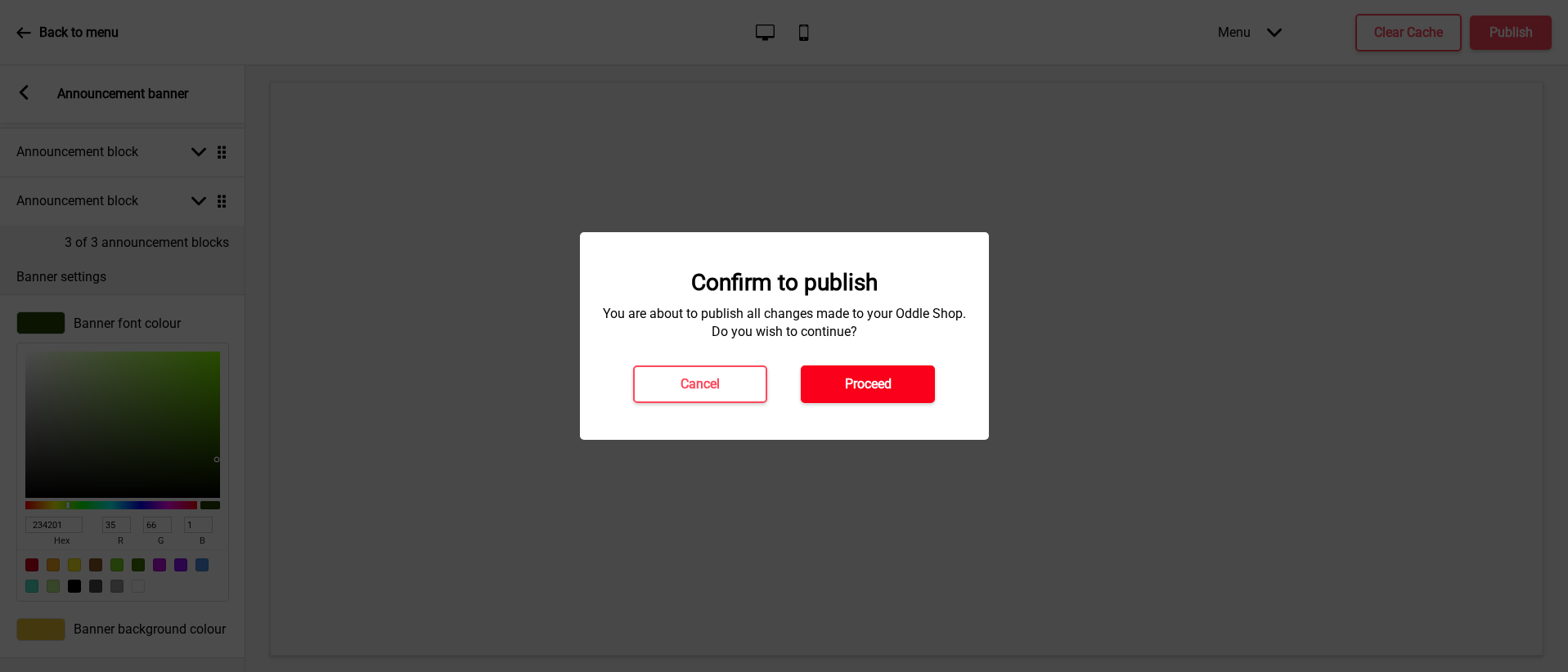
click at [900, 399] on button "Proceed" at bounding box center [867, 384] width 134 height 38
click at [900, 395] on div "Cancel Proceed" at bounding box center [784, 384] width 335 height 38
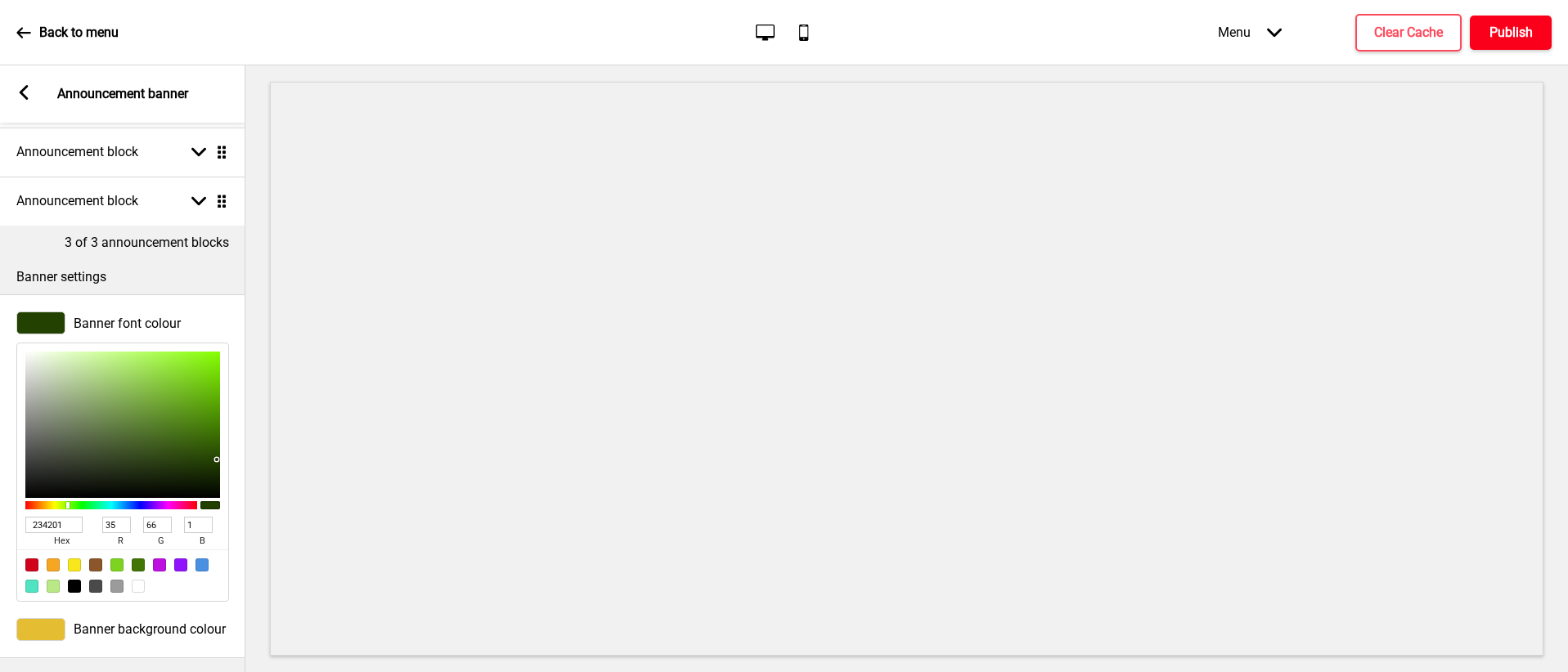
click at [1492, 31] on h4 "Publish" at bounding box center [1510, 33] width 43 height 18
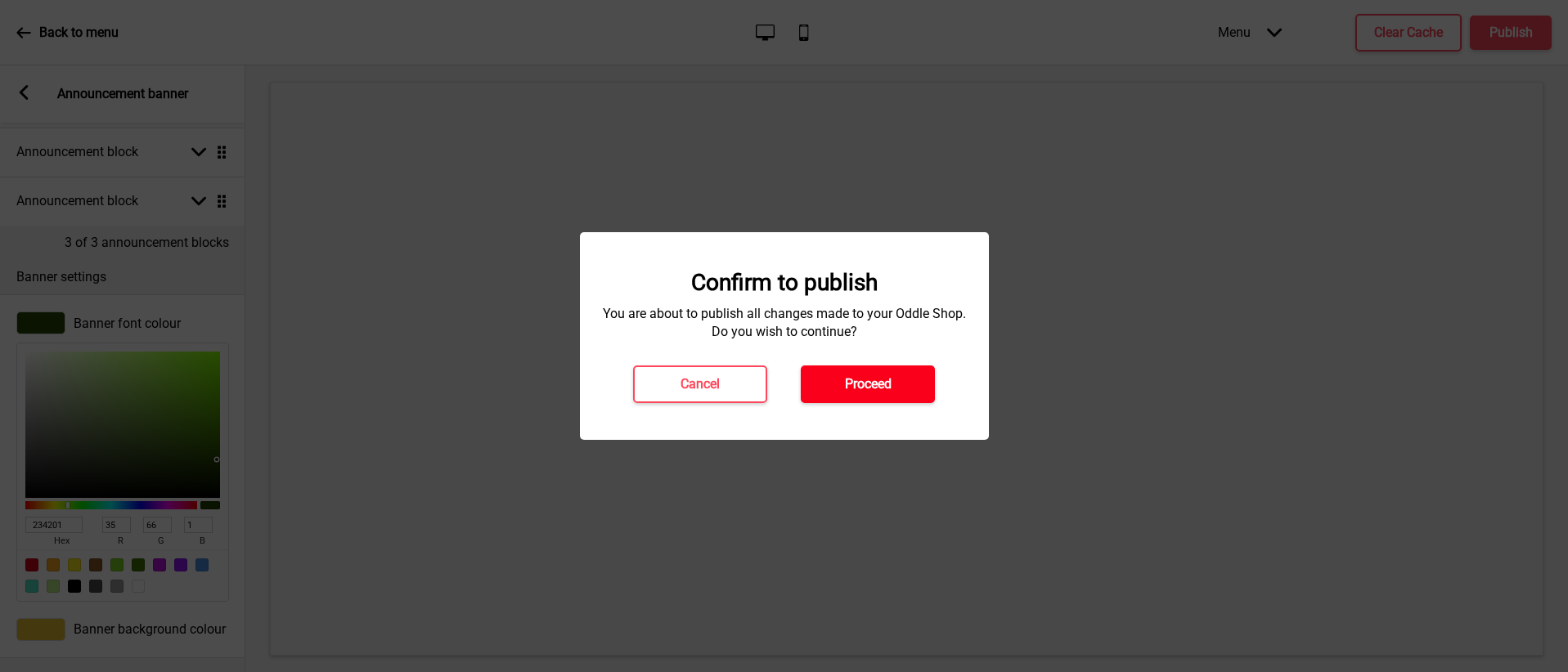
click at [821, 381] on button "Proceed" at bounding box center [867, 384] width 134 height 38
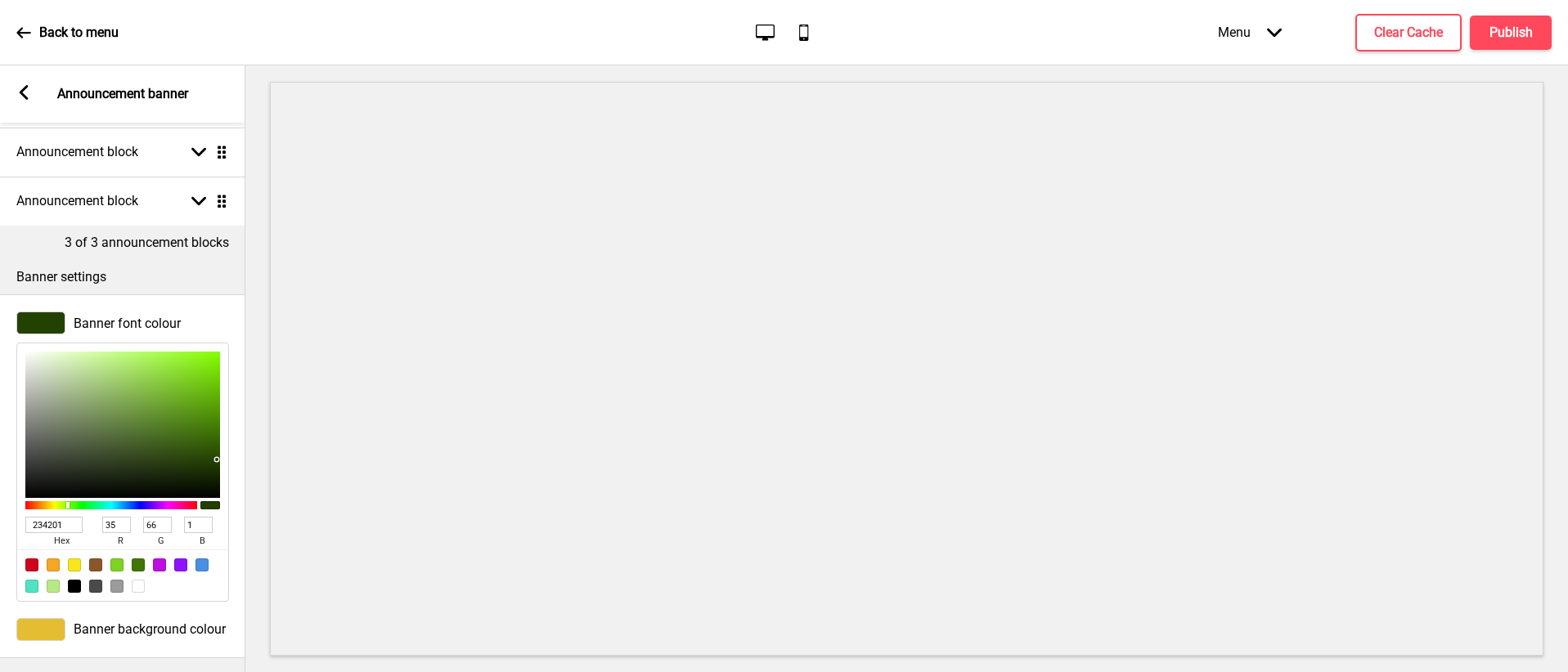
click at [27, 29] on icon at bounding box center [23, 32] width 14 height 14
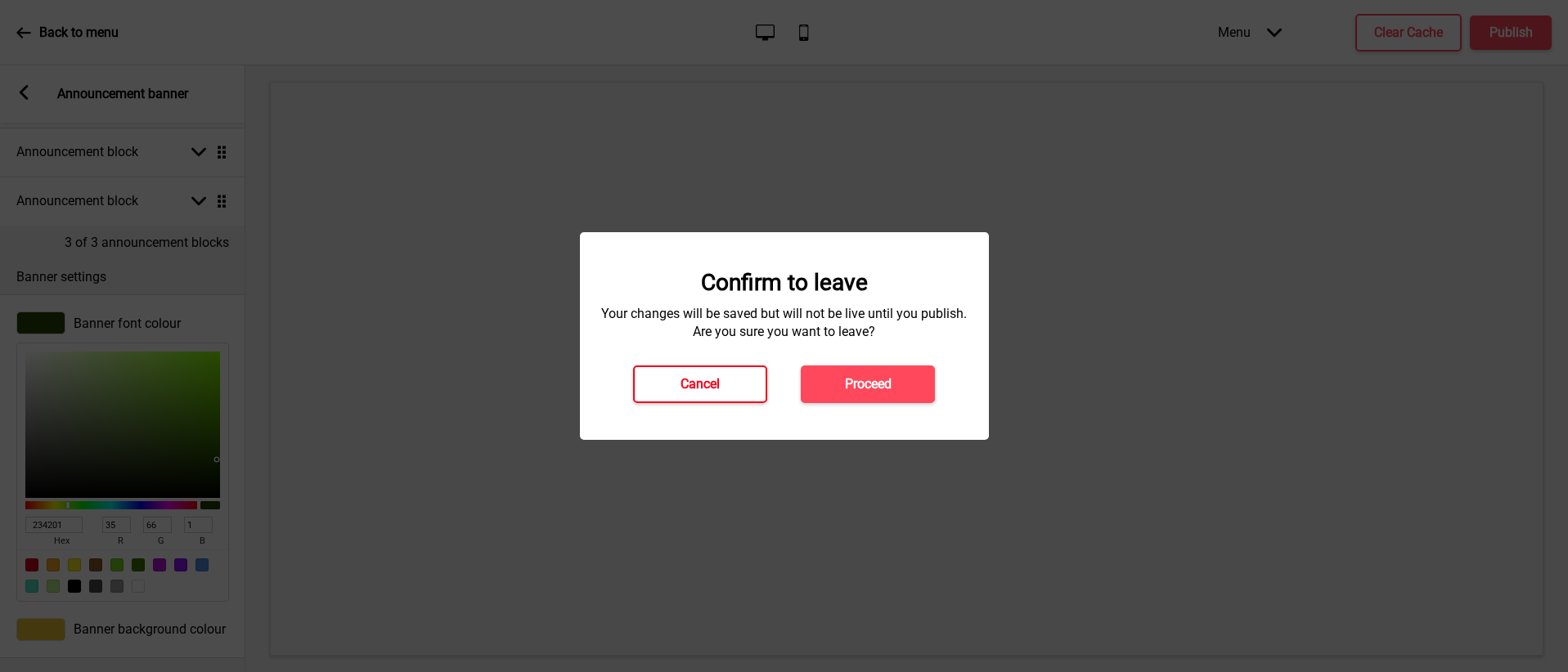
click at [696, 375] on button "Cancel" at bounding box center [700, 384] width 134 height 38
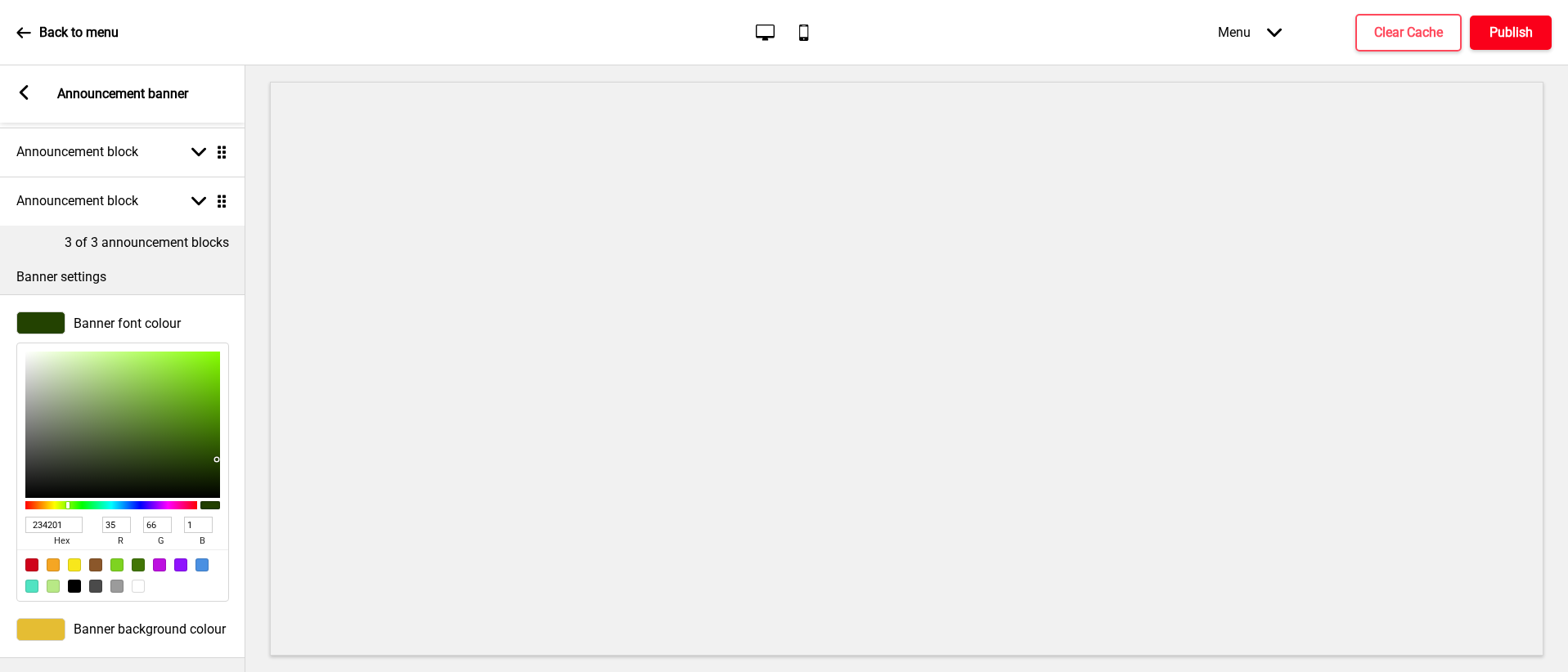
click at [1499, 33] on h4 "Publish" at bounding box center [1510, 33] width 43 height 18
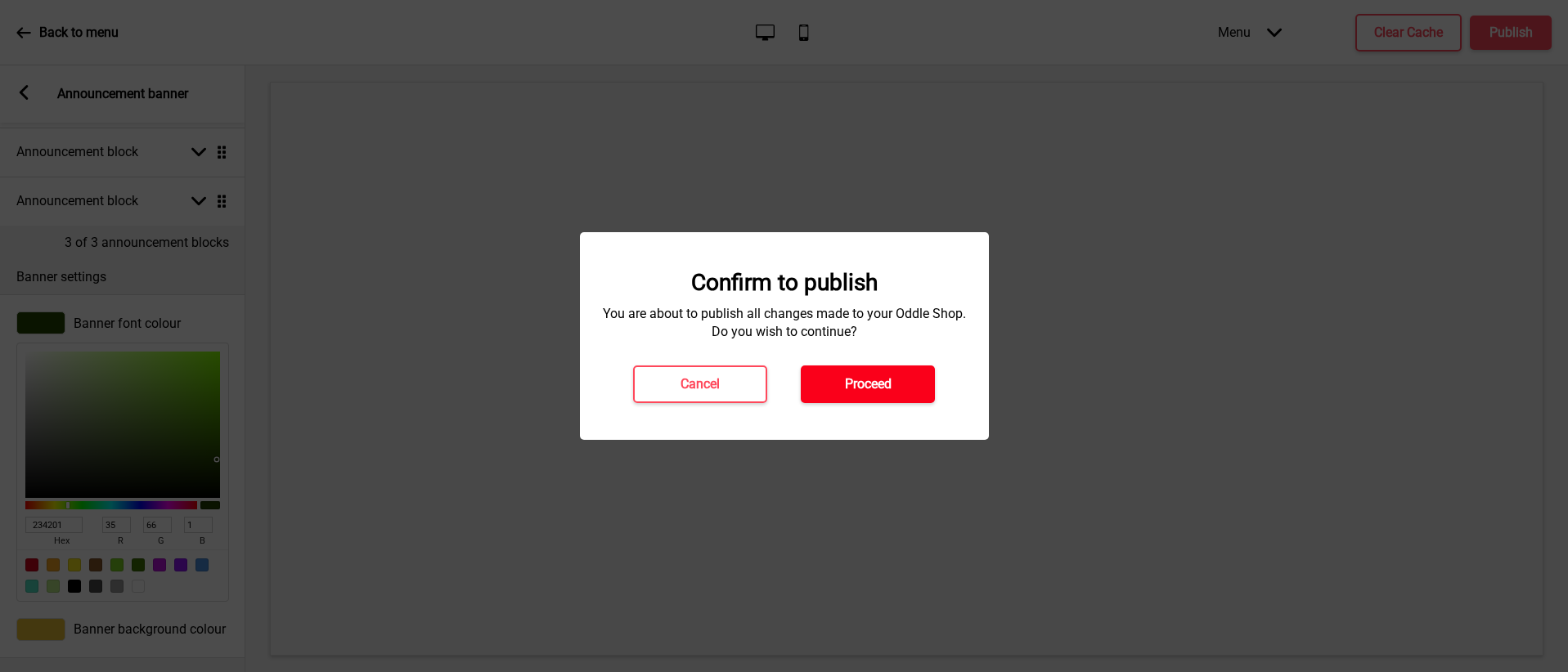
click at [838, 368] on button "Proceed" at bounding box center [867, 384] width 134 height 38
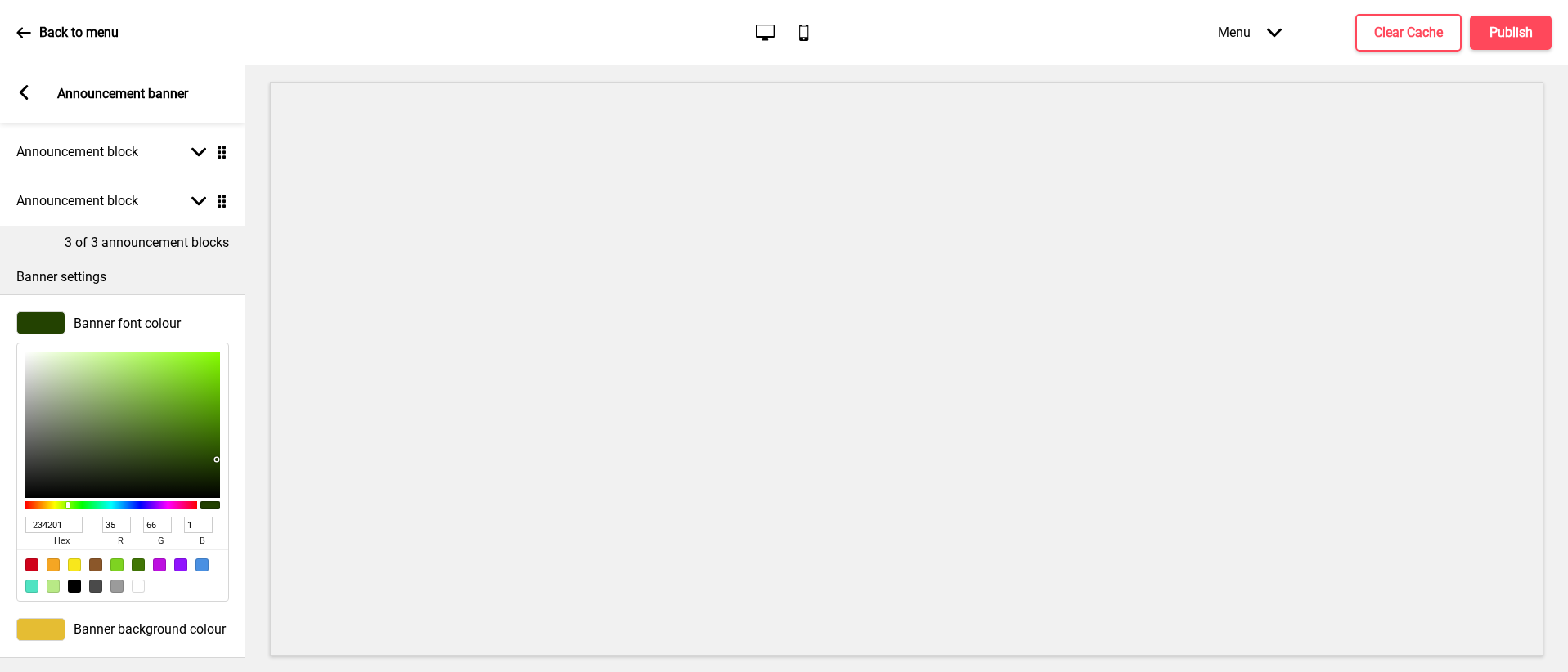
click at [26, 86] on icon at bounding box center [23, 92] width 9 height 14
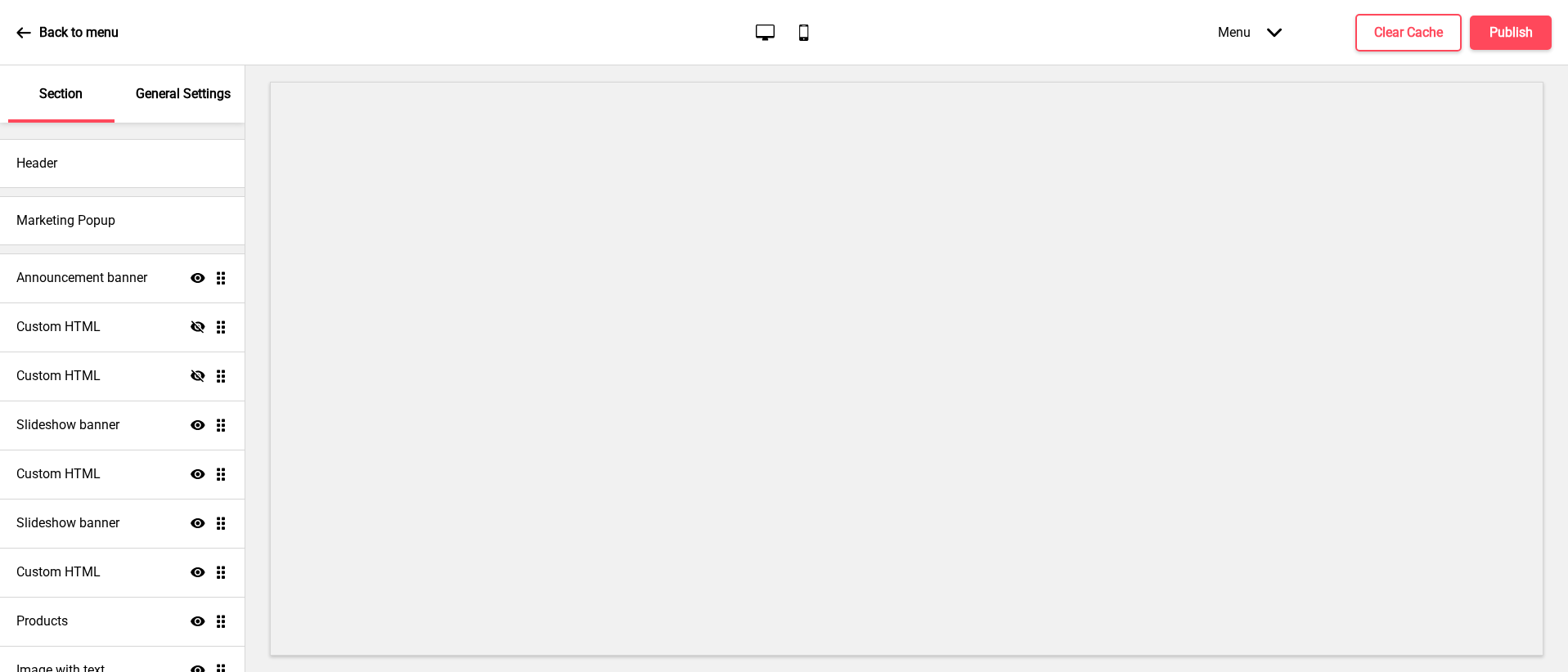
click at [25, 35] on icon at bounding box center [23, 32] width 14 height 14
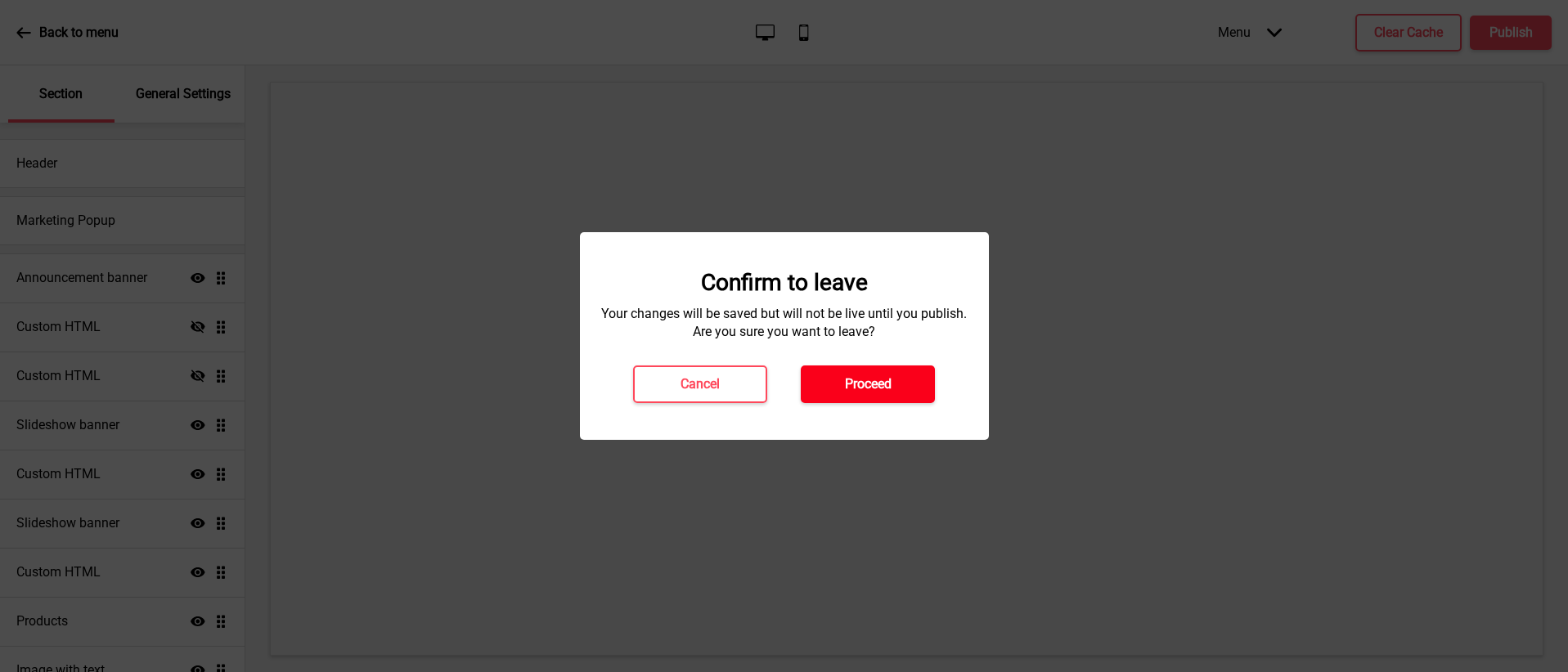
click at [840, 377] on button "Proceed" at bounding box center [867, 384] width 134 height 38
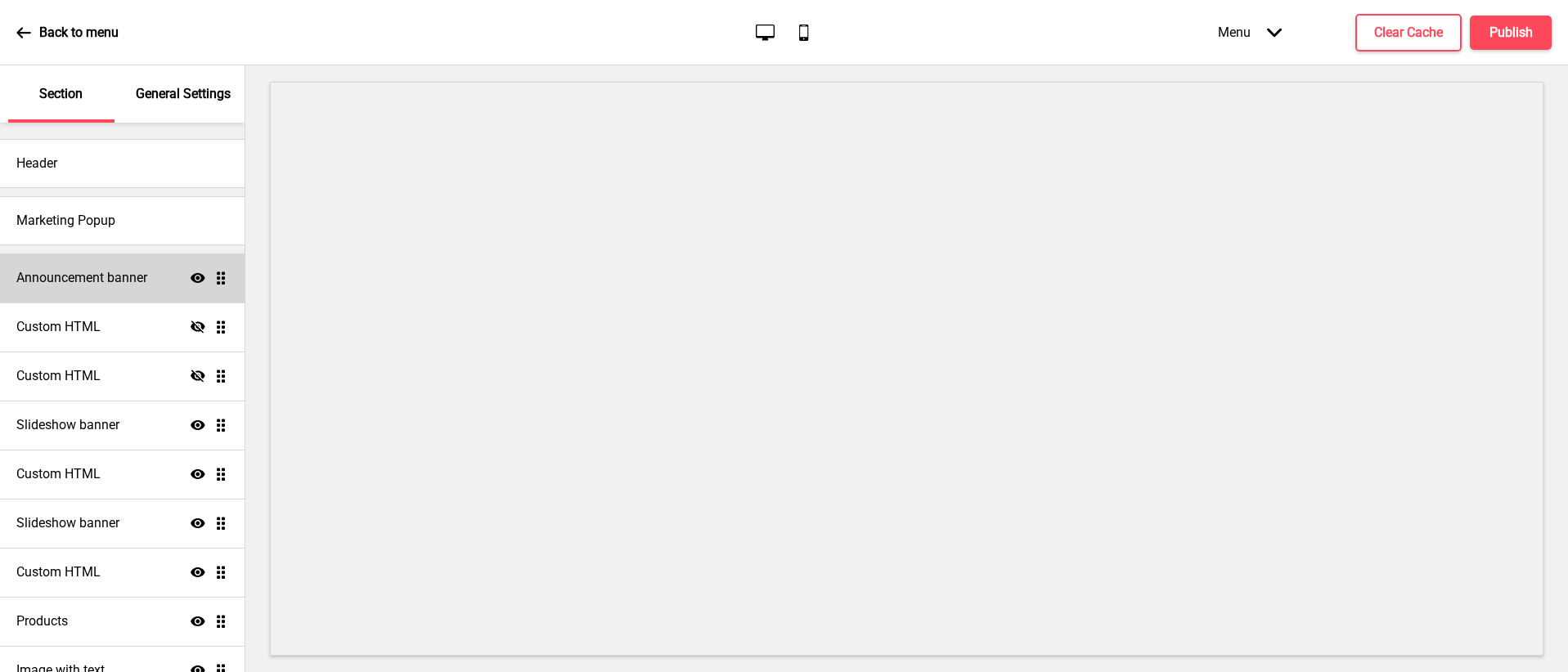
click at [154, 269] on div "Announcement banner Show Drag" at bounding box center [122, 278] width 244 height 49
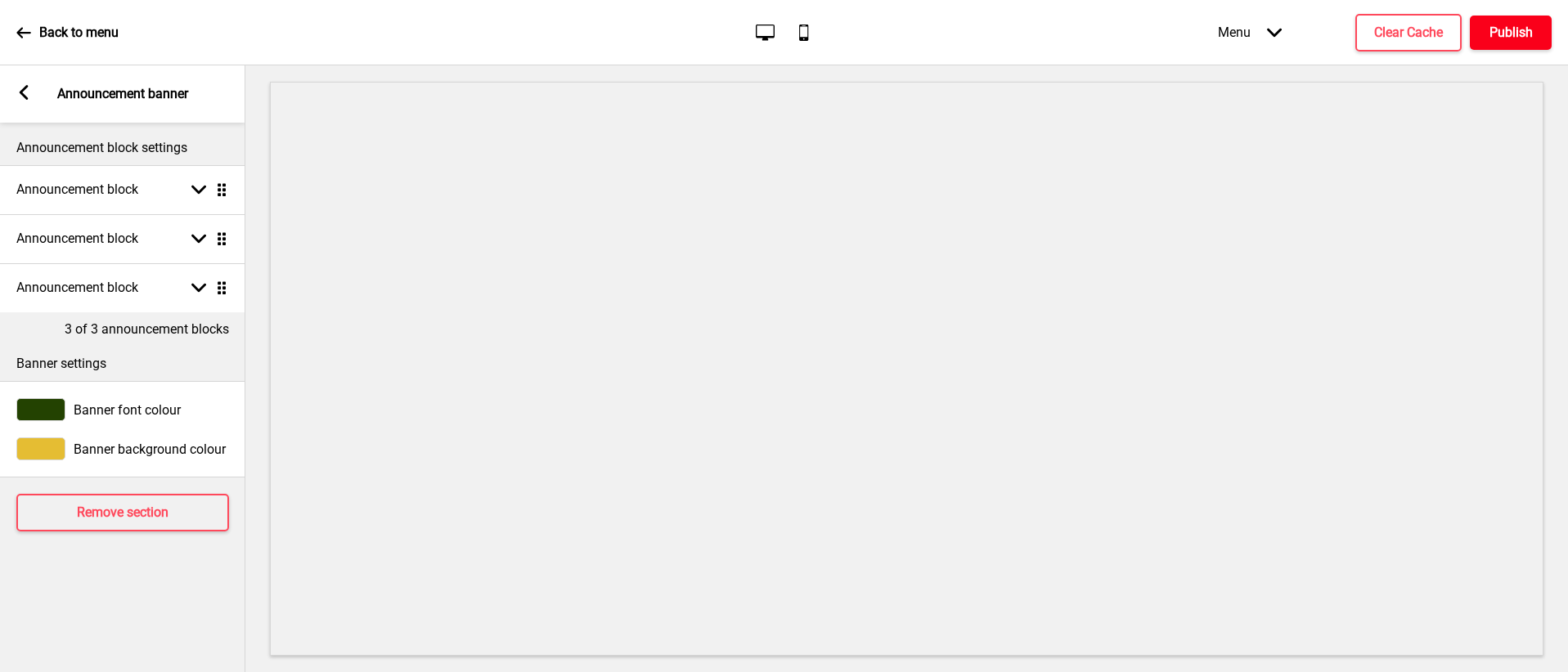
click at [1534, 20] on button "Publish" at bounding box center [1510, 33] width 82 height 35
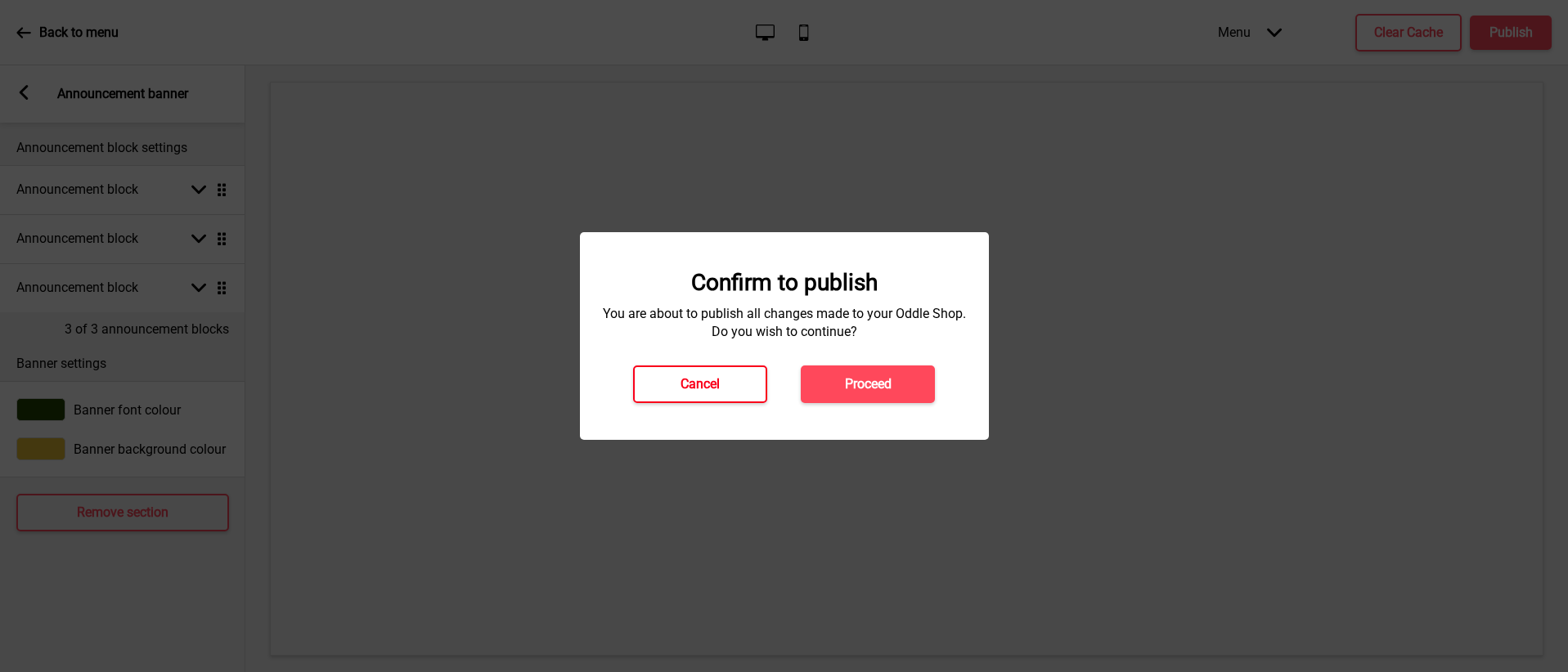
click at [698, 395] on button "Cancel" at bounding box center [700, 384] width 134 height 38
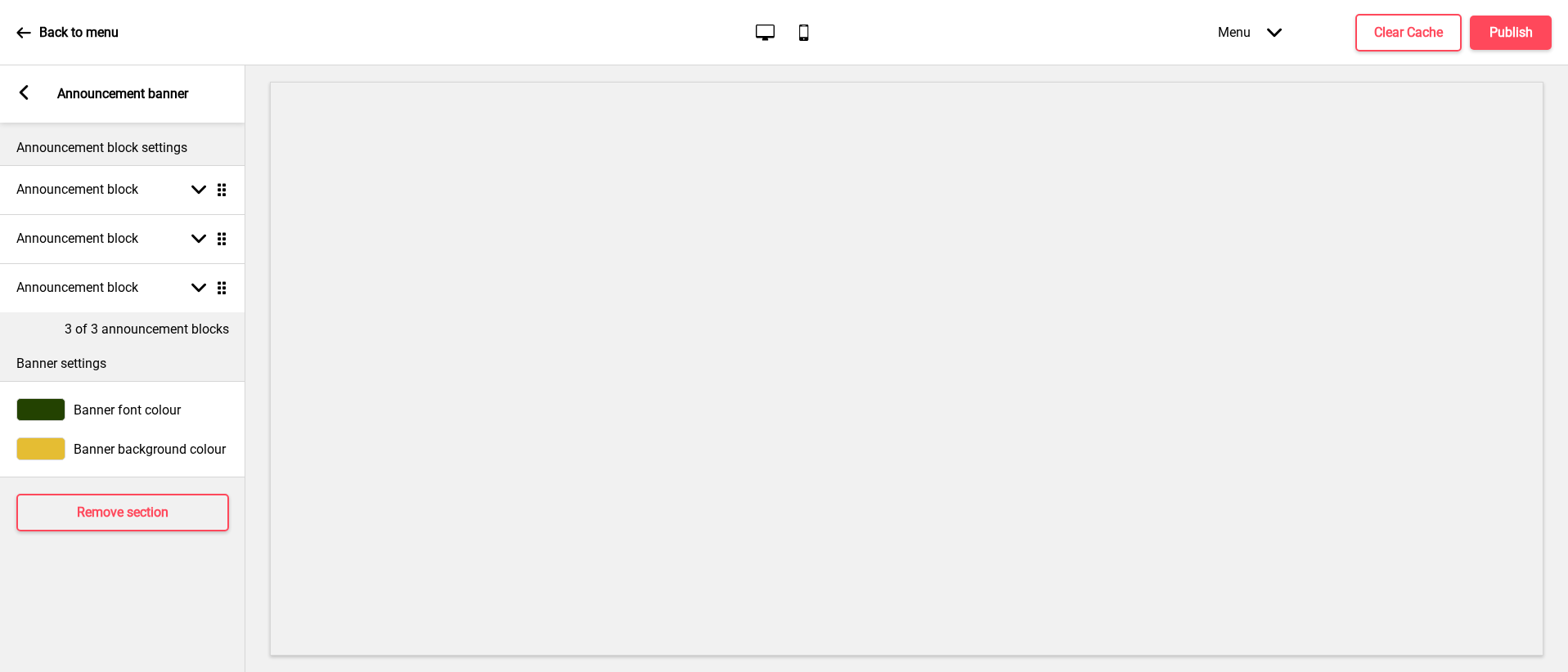
click at [29, 31] on icon at bounding box center [23, 32] width 14 height 11
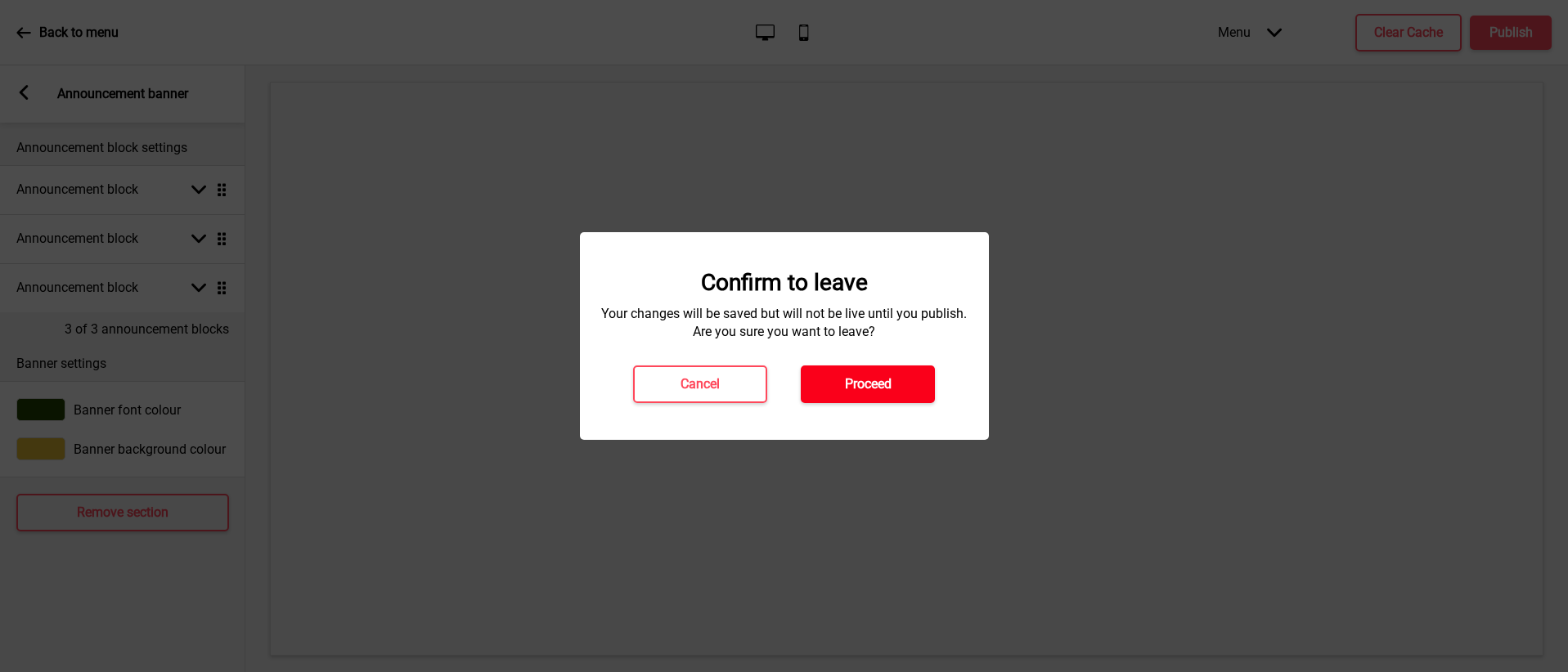
click at [837, 401] on button "Proceed" at bounding box center [867, 384] width 134 height 38
